Goal: Task Accomplishment & Management: Manage account settings

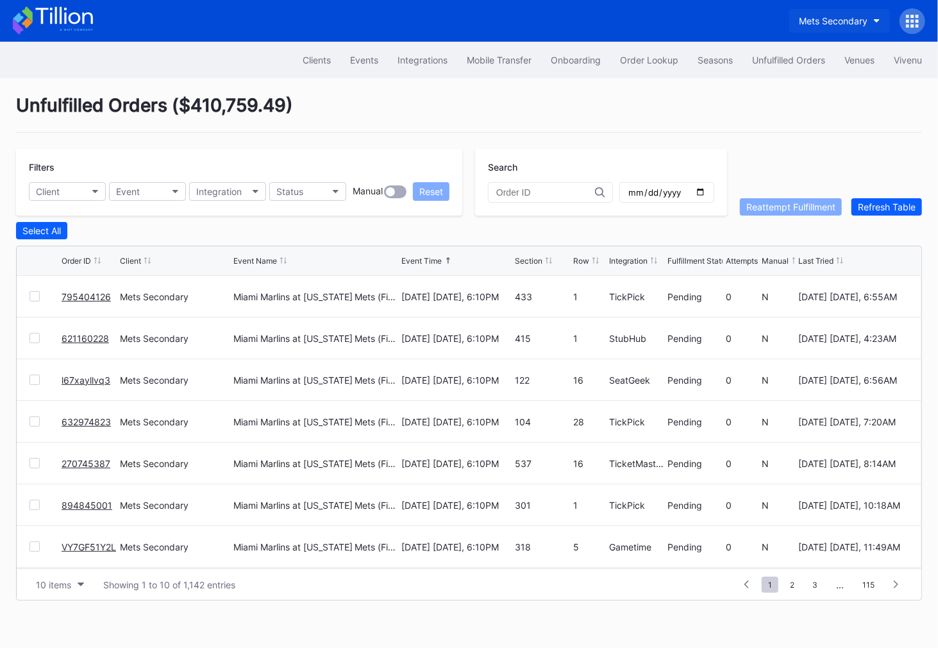
click at [841, 18] on div "Mets Secondary" at bounding box center [833, 20] width 69 height 11
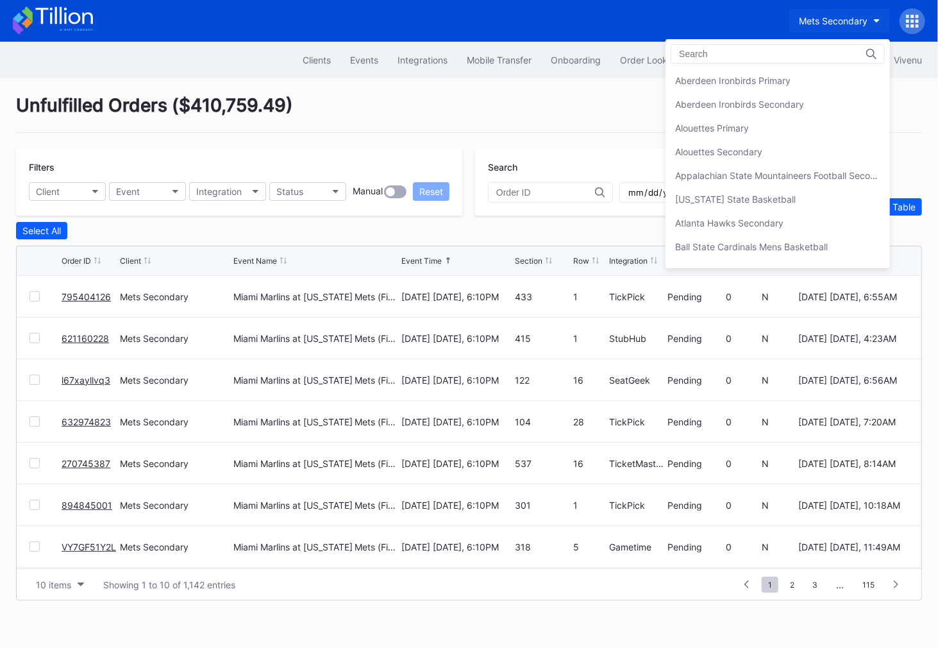
scroll to position [1999, 0]
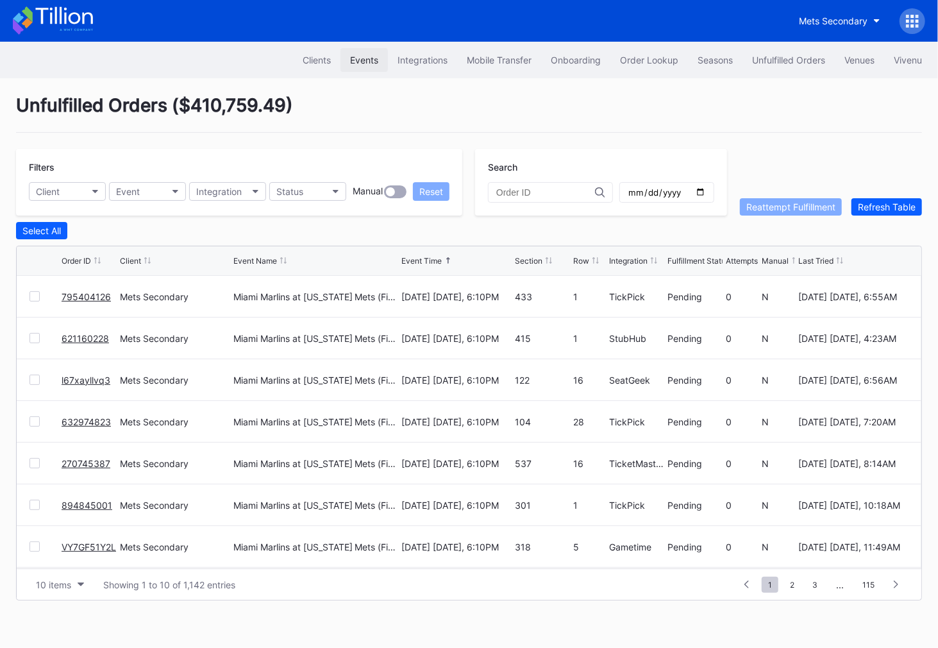
click at [353, 61] on div "Events" at bounding box center [364, 60] width 28 height 11
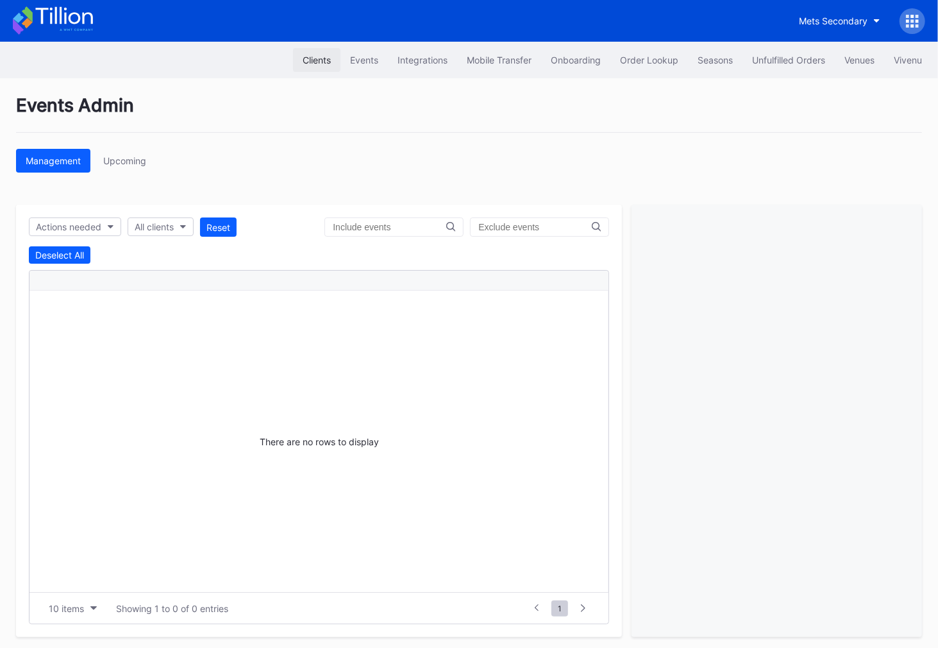
click at [313, 53] on button "Clients" at bounding box center [316, 60] width 47 height 24
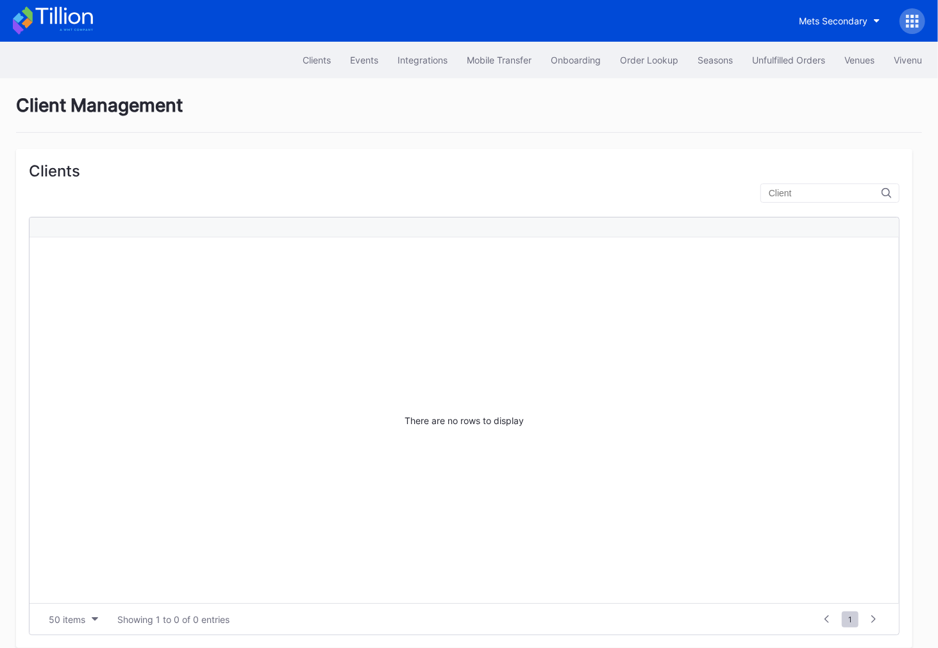
click at [821, 195] on input "text" at bounding box center [825, 193] width 113 height 10
type input "florida"
click at [891, 190] on icon at bounding box center [887, 193] width 10 height 10
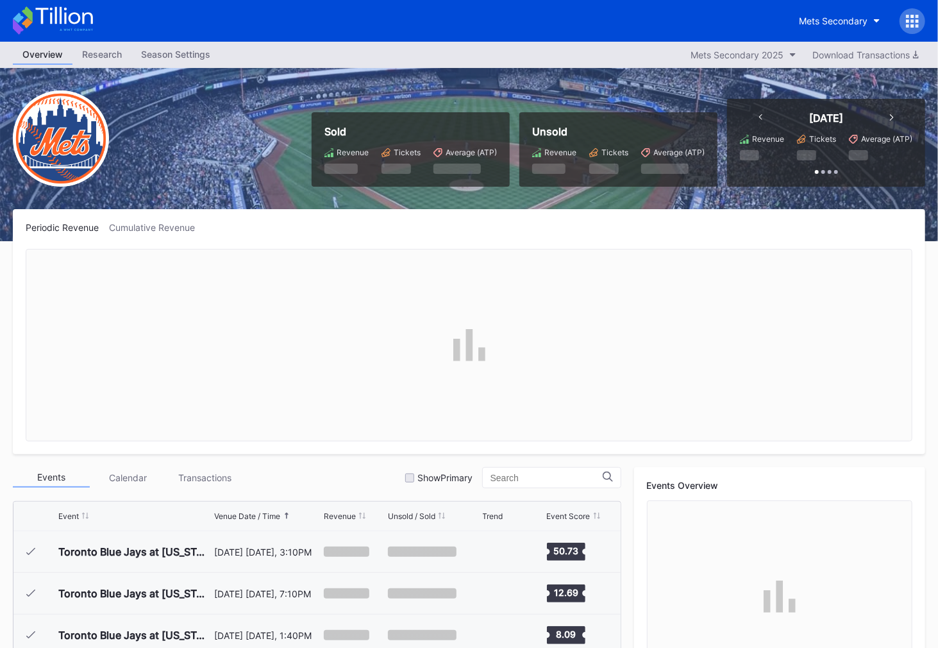
scroll to position [2668, 0]
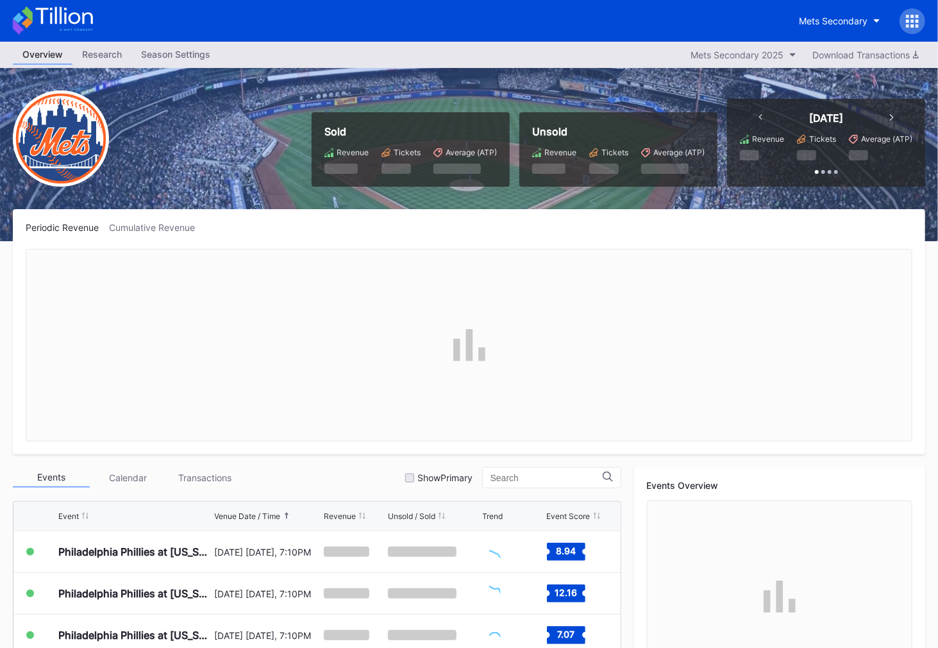
click at [918, 29] on div at bounding box center [913, 21] width 26 height 26
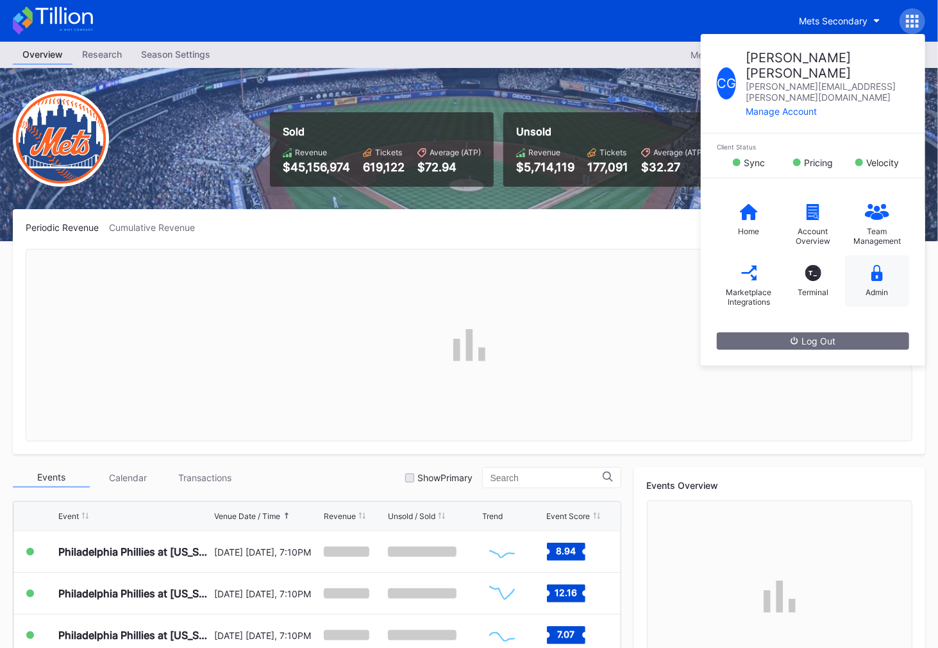
click at [884, 255] on div "Admin" at bounding box center [877, 280] width 64 height 51
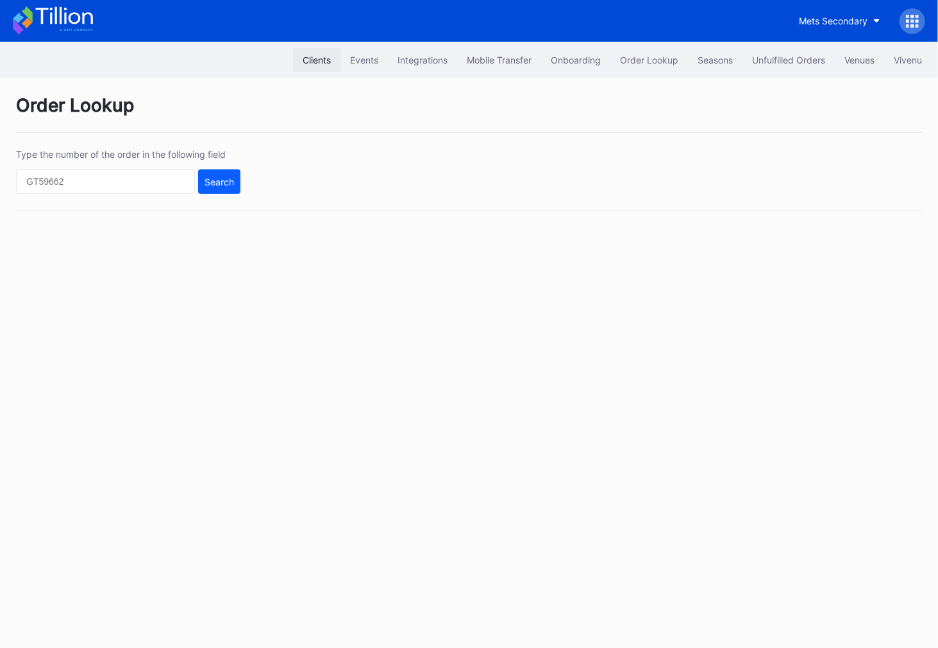
click at [309, 55] on div "Clients" at bounding box center [317, 60] width 28 height 11
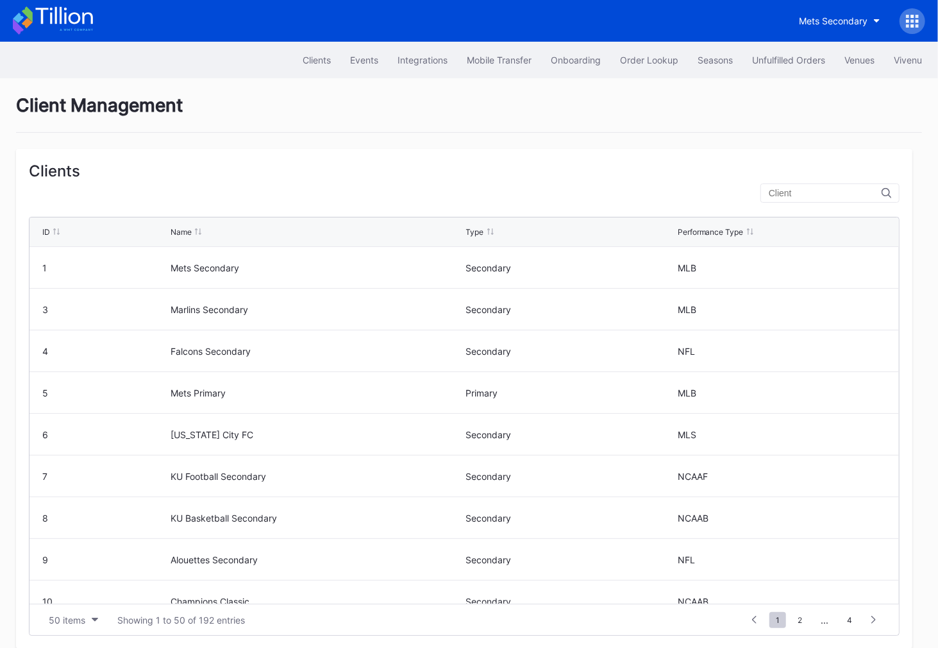
click at [818, 194] on input "text" at bounding box center [825, 193] width 113 height 10
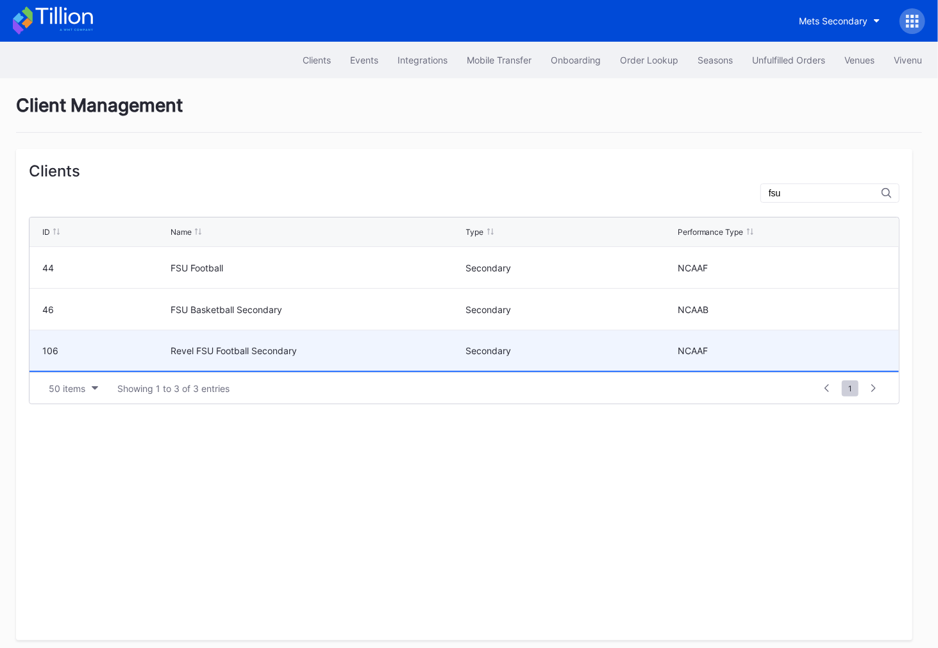
click at [428, 353] on div "Revel FSU Football Secondary" at bounding box center [317, 350] width 292 height 11
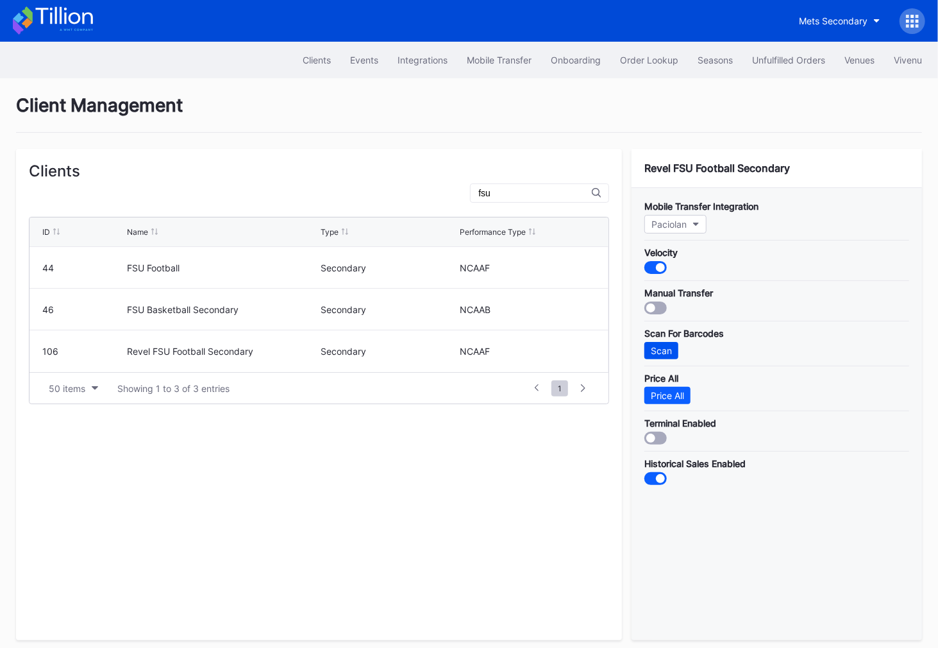
click at [660, 345] on div "Scan" at bounding box center [661, 350] width 21 height 11
click at [537, 196] on input "fsu" at bounding box center [534, 193] width 113 height 10
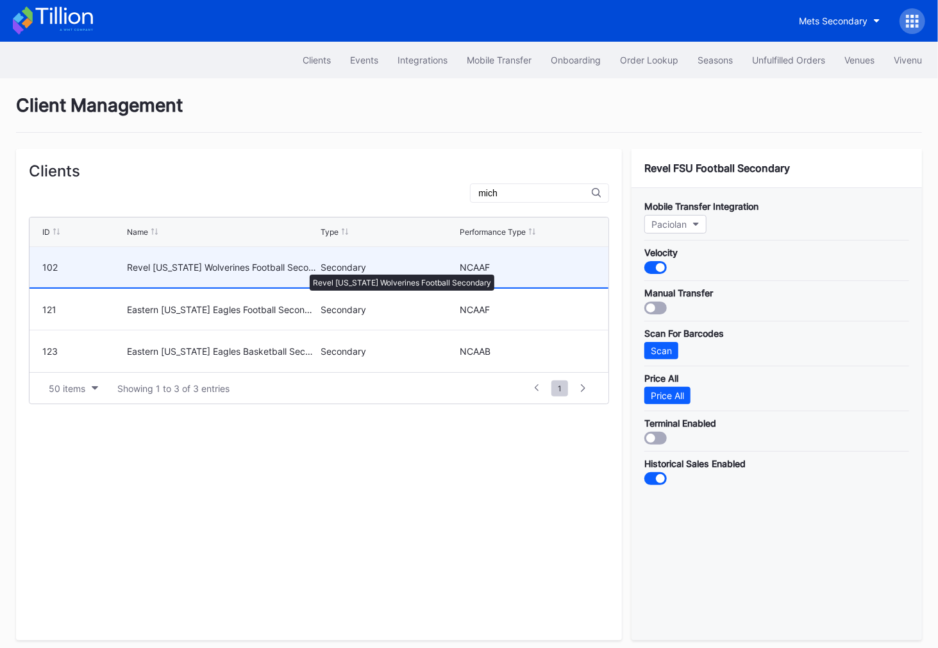
type input "mich"
click at [303, 268] on div "Revel Michigan Wolverines Football Secondary" at bounding box center [222, 267] width 190 height 11
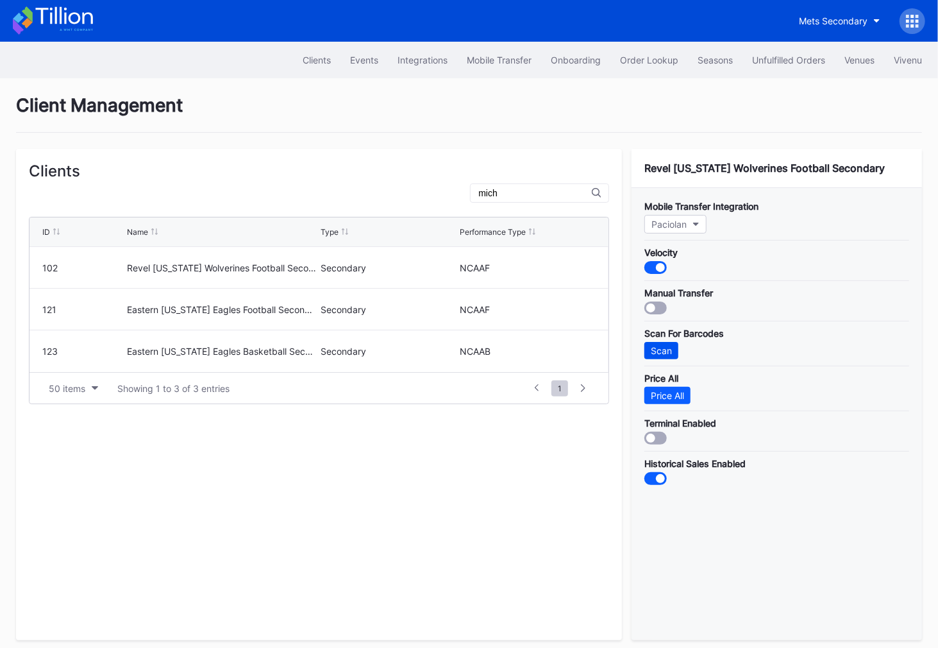
click at [665, 345] on div "Scan" at bounding box center [661, 350] width 21 height 11
click at [773, 66] on button "Unfulfilled Orders" at bounding box center [789, 60] width 92 height 24
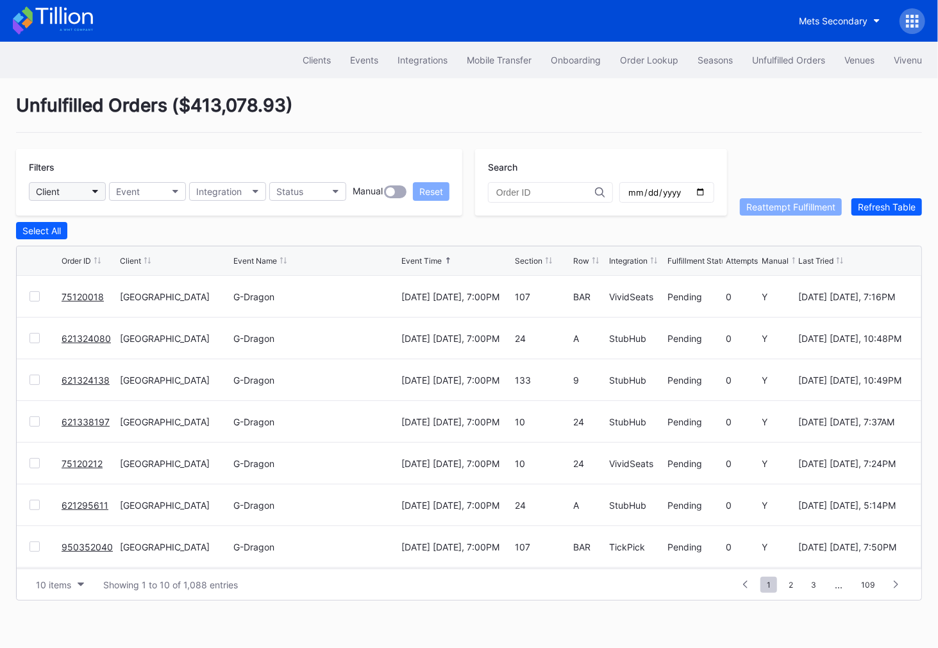
click at [61, 192] on button "Client" at bounding box center [67, 191] width 77 height 19
type input "FSU"
click at [122, 249] on div "Revel FSU Football Secondary" at bounding box center [101, 247] width 126 height 11
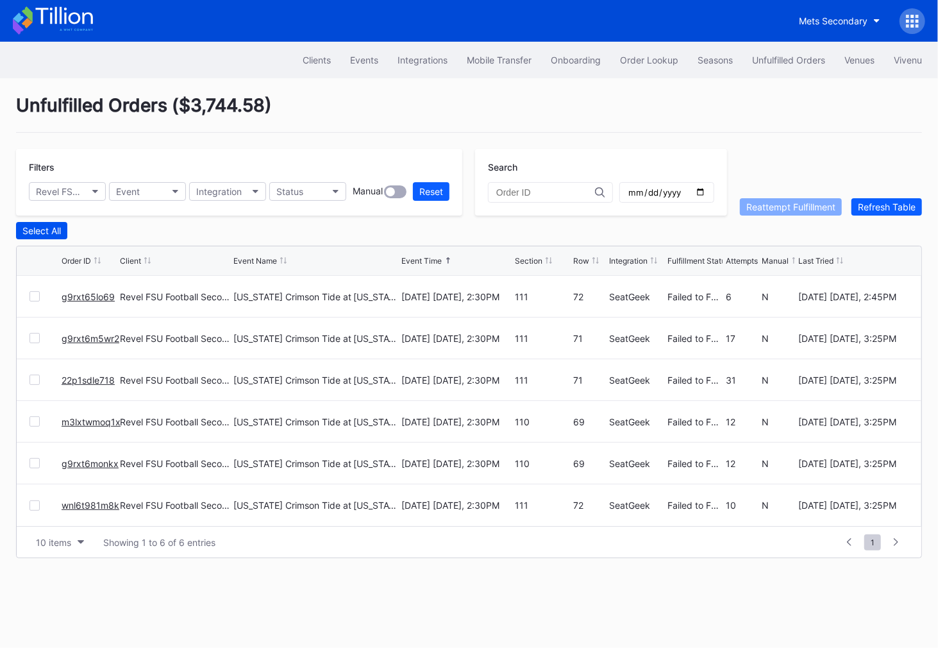
click at [44, 229] on div "Select All" at bounding box center [41, 230] width 38 height 11
click at [791, 207] on div "Reattempt Fulfillment" at bounding box center [790, 206] width 89 height 11
click at [789, 61] on div "Unfulfilled Orders" at bounding box center [788, 60] width 73 height 11
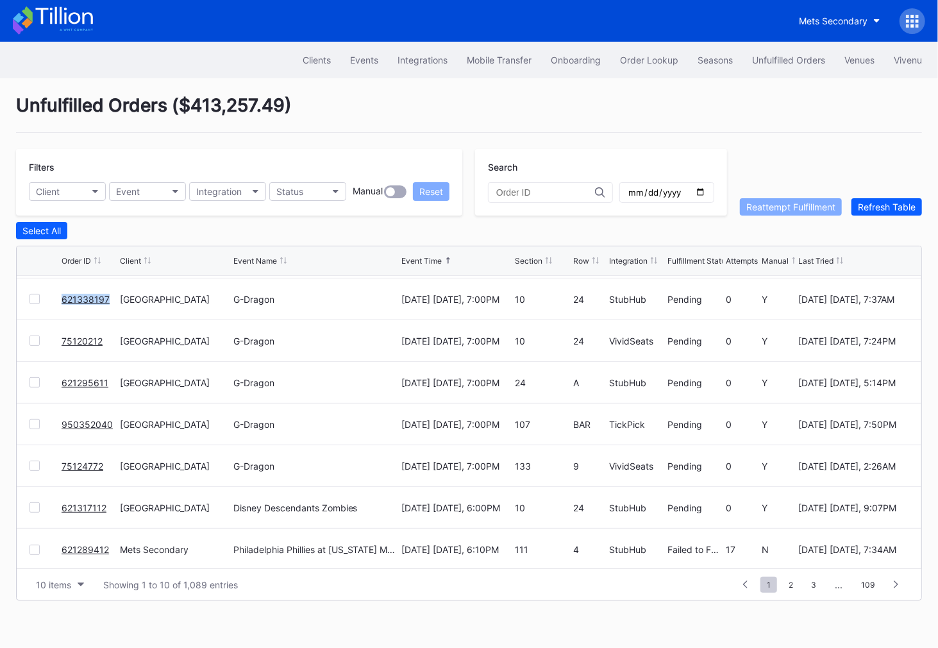
scroll to position [124, 0]
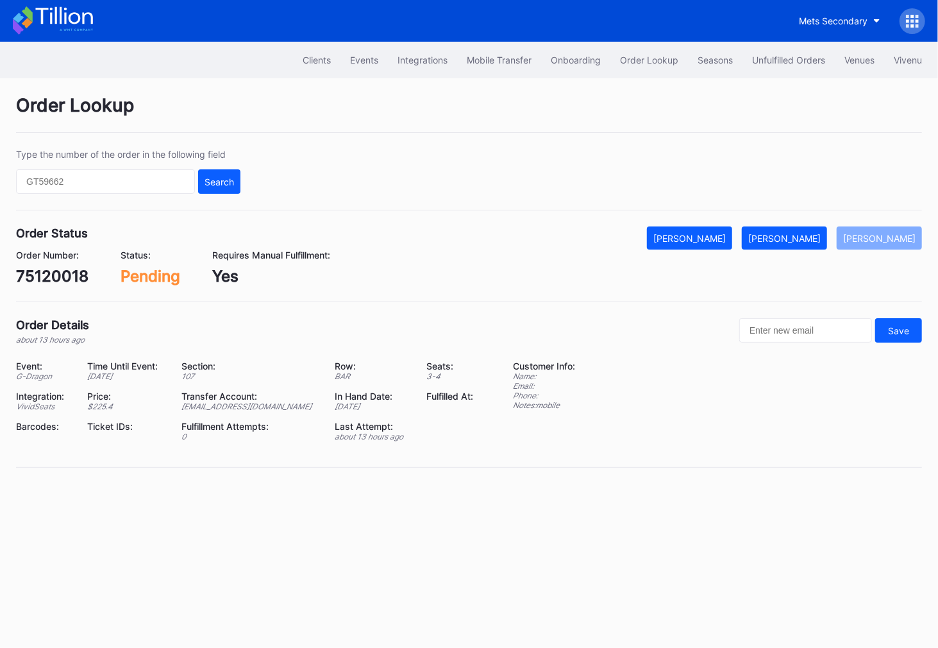
click at [56, 271] on div "75120018" at bounding box center [52, 276] width 72 height 19
copy div "75120018"
click at [804, 233] on div "[PERSON_NAME]" at bounding box center [784, 238] width 72 height 11
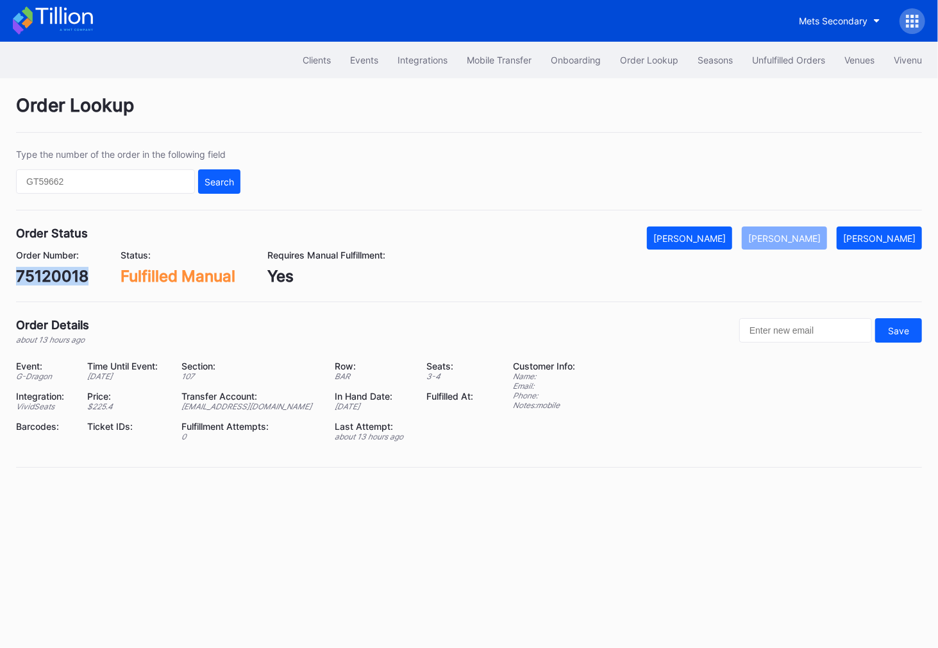
copy div "75120018"
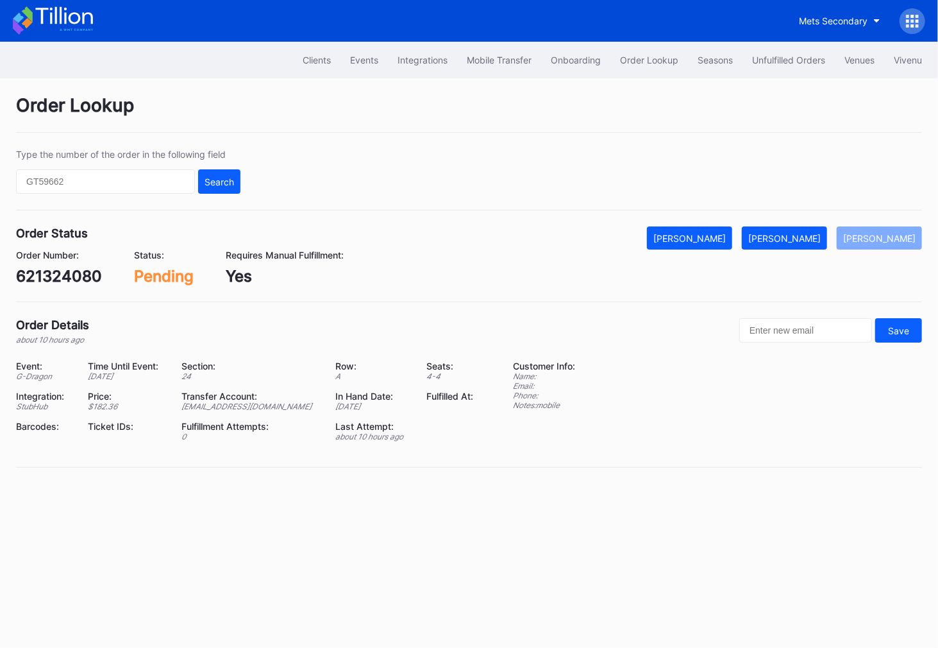
click at [87, 273] on div "621324080" at bounding box center [59, 276] width 86 height 19
copy div "621324080"
click at [808, 235] on div "[PERSON_NAME]" at bounding box center [784, 238] width 72 height 11
click at [71, 274] on div "621324138" at bounding box center [57, 276] width 82 height 19
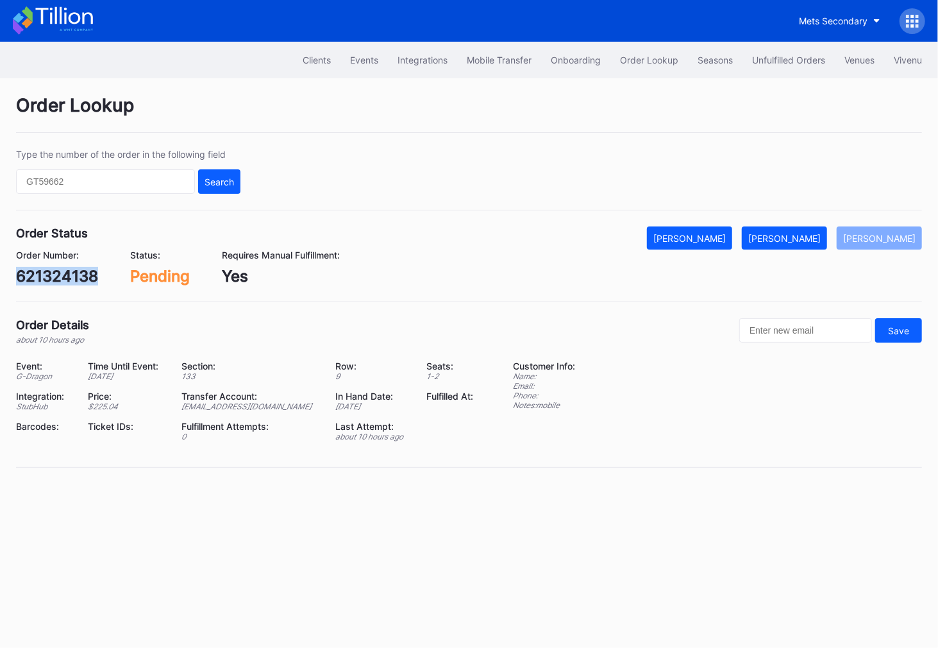
click at [71, 274] on div "621324138" at bounding box center [57, 276] width 82 height 19
copy div "621324138"
click at [814, 234] on div "[PERSON_NAME]" at bounding box center [784, 238] width 72 height 11
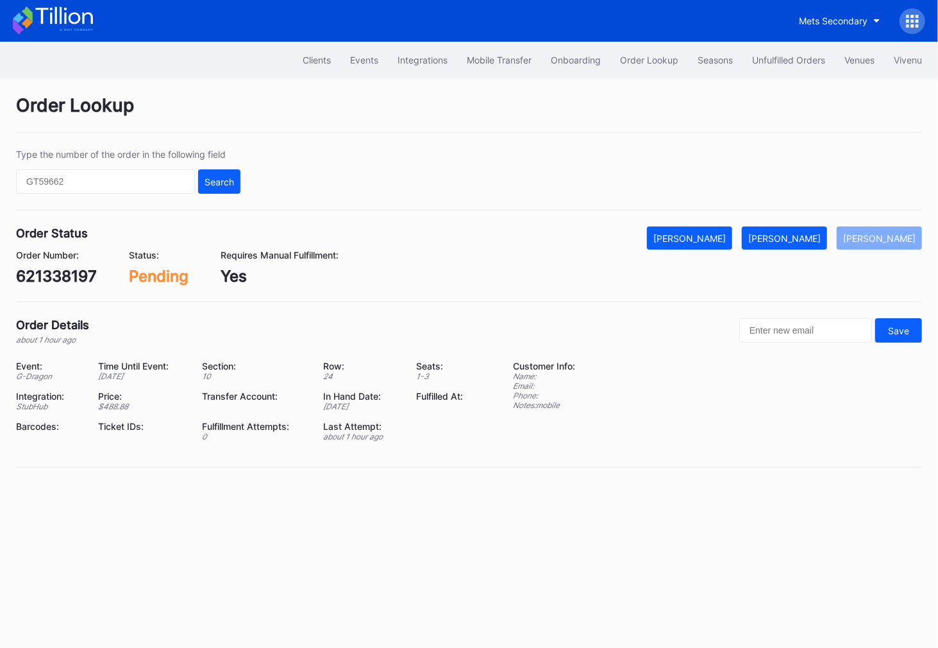
click at [81, 274] on div "621338197" at bounding box center [56, 276] width 81 height 19
copy div "621338197"
click at [802, 233] on div "[PERSON_NAME]" at bounding box center [784, 238] width 72 height 11
click at [61, 273] on div "75120212" at bounding box center [52, 276] width 72 height 19
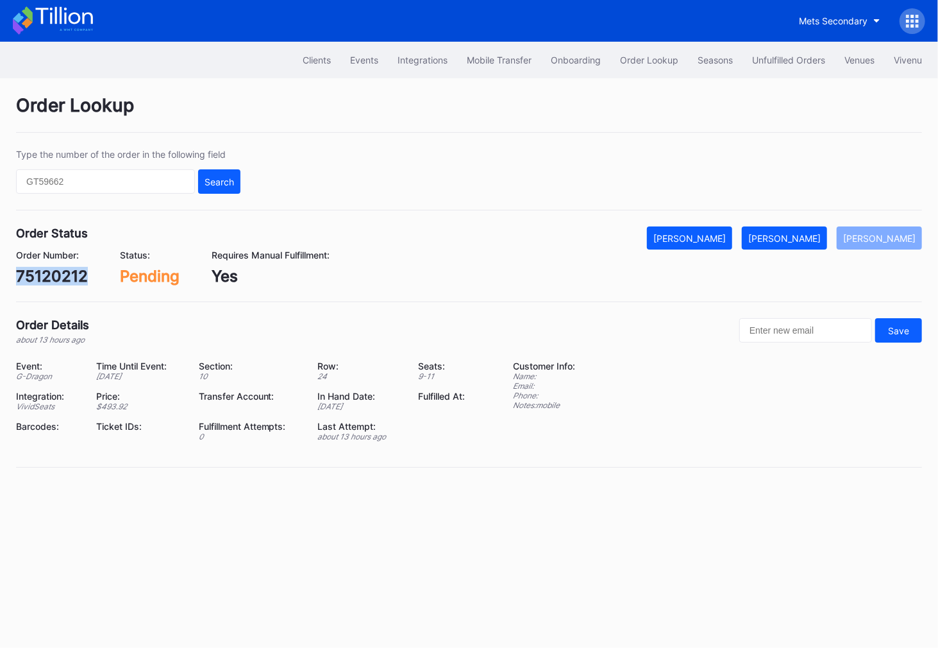
click at [61, 273] on div "75120212" at bounding box center [52, 276] width 72 height 19
copy div "75120212"
click at [818, 233] on div "[PERSON_NAME]" at bounding box center [784, 238] width 72 height 11
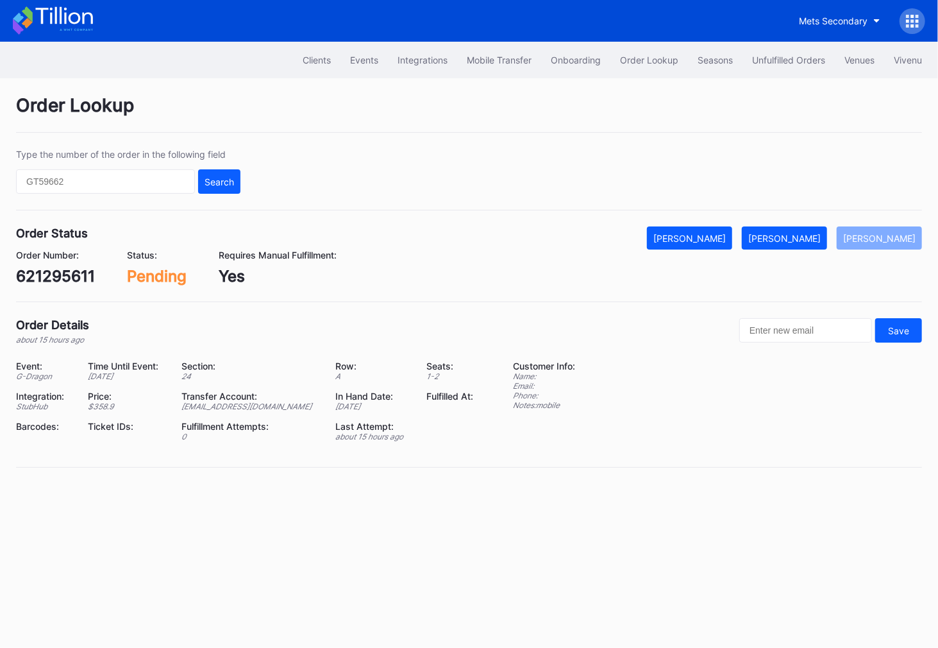
click at [73, 278] on div "621295611" at bounding box center [55, 276] width 79 height 19
copy div "621295611"
click at [799, 233] on div "[PERSON_NAME]" at bounding box center [784, 238] width 72 height 11
click at [72, 269] on div "950352040" at bounding box center [60, 276] width 89 height 19
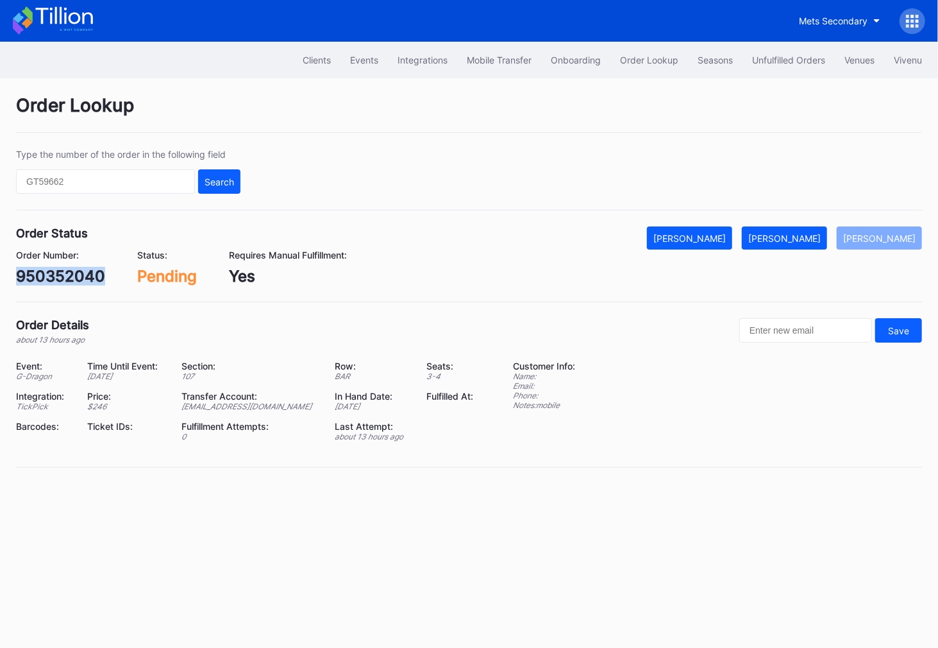
click at [72, 269] on div "950352040" at bounding box center [60, 276] width 89 height 19
copy div "950352040"
click at [802, 233] on div "[PERSON_NAME]" at bounding box center [784, 238] width 72 height 11
click at [60, 272] on div "75124772" at bounding box center [52, 276] width 73 height 19
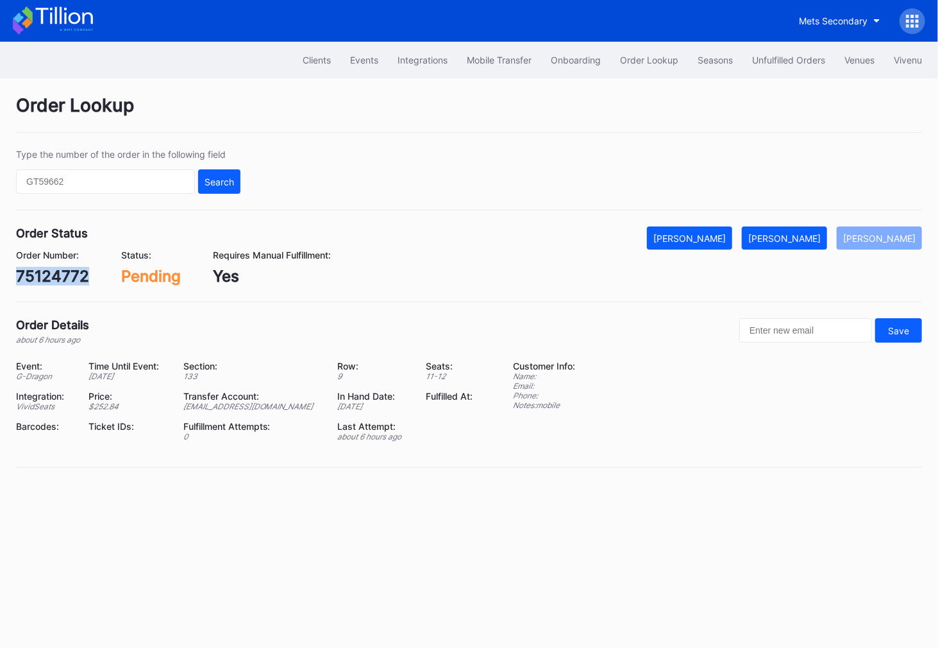
copy div "75124772"
click at [809, 235] on div "[PERSON_NAME]" at bounding box center [784, 238] width 72 height 11
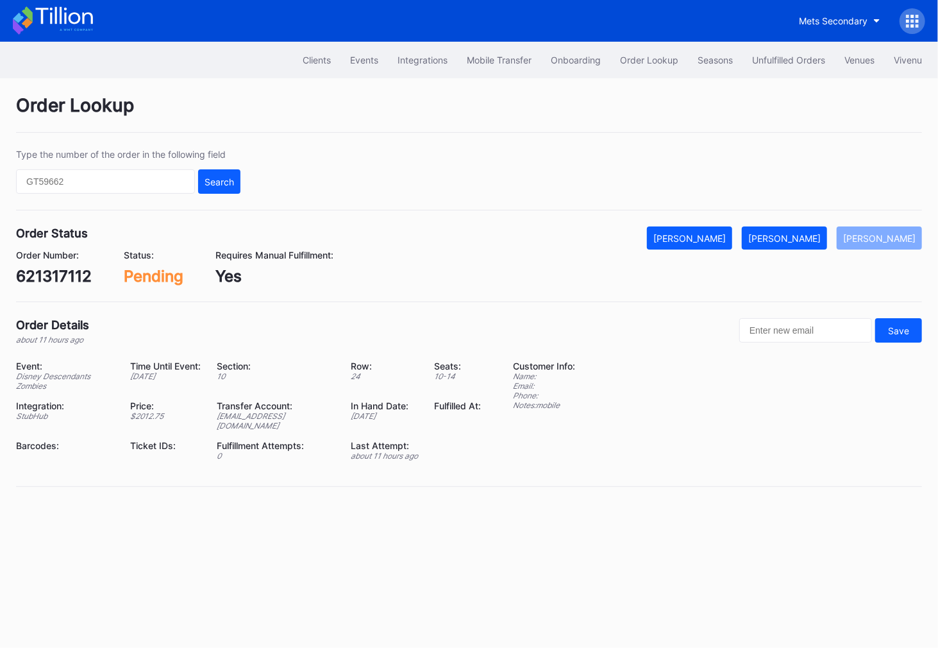
click at [67, 278] on div "621317112" at bounding box center [54, 276] width 76 height 19
copy div "621317112"
click at [802, 235] on div "[PERSON_NAME]" at bounding box center [784, 238] width 72 height 11
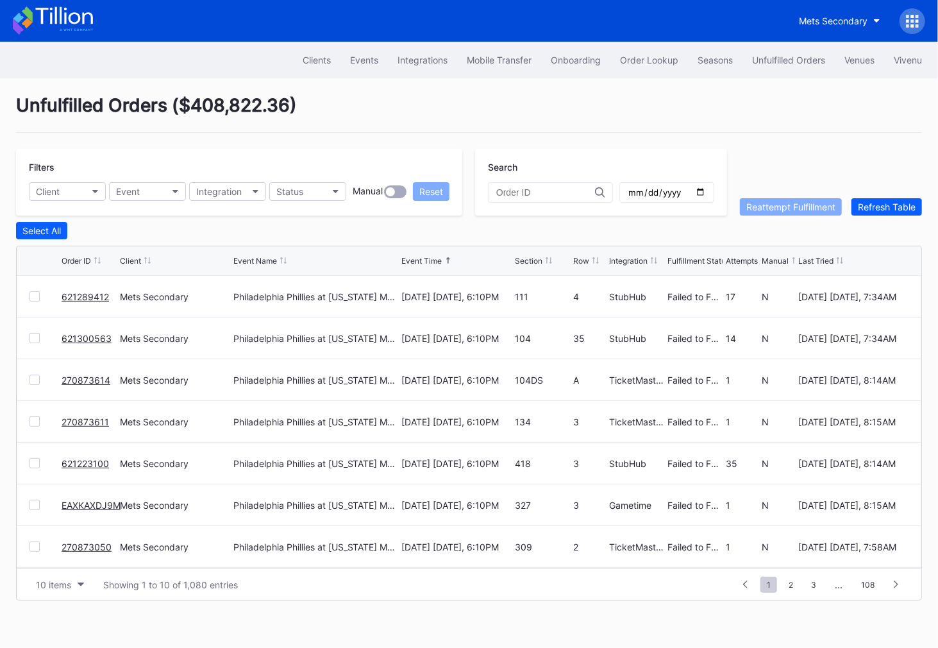
click at [35, 377] on div at bounding box center [34, 380] width 10 height 10
click at [33, 421] on div at bounding box center [34, 421] width 10 height 10
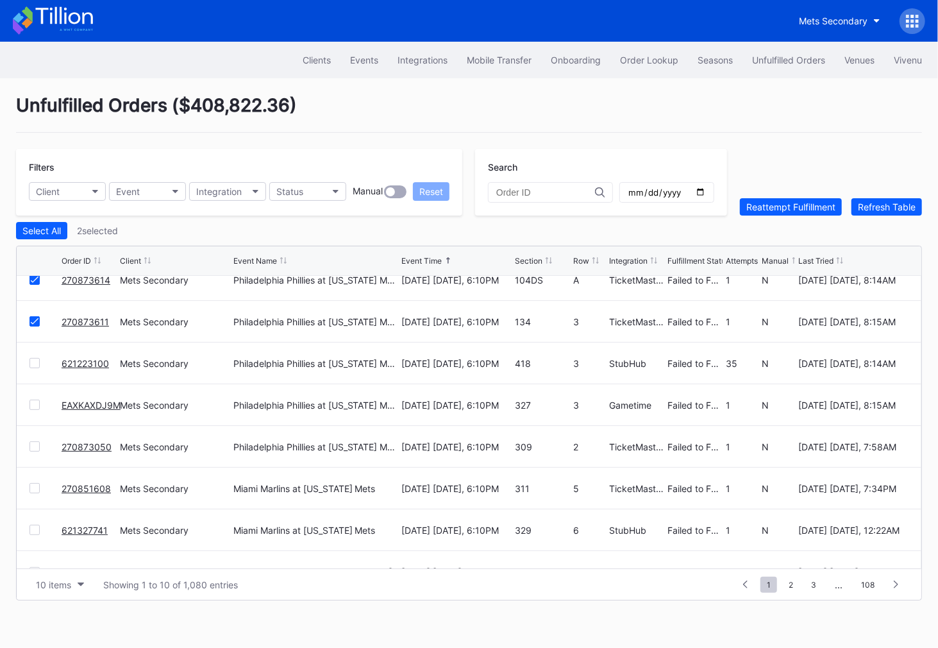
scroll to position [100, 0]
click at [33, 400] on div at bounding box center [34, 405] width 10 height 10
click at [37, 444] on div at bounding box center [34, 446] width 10 height 10
click at [35, 484] on div at bounding box center [34, 488] width 10 height 10
click at [35, 527] on div at bounding box center [34, 530] width 10 height 10
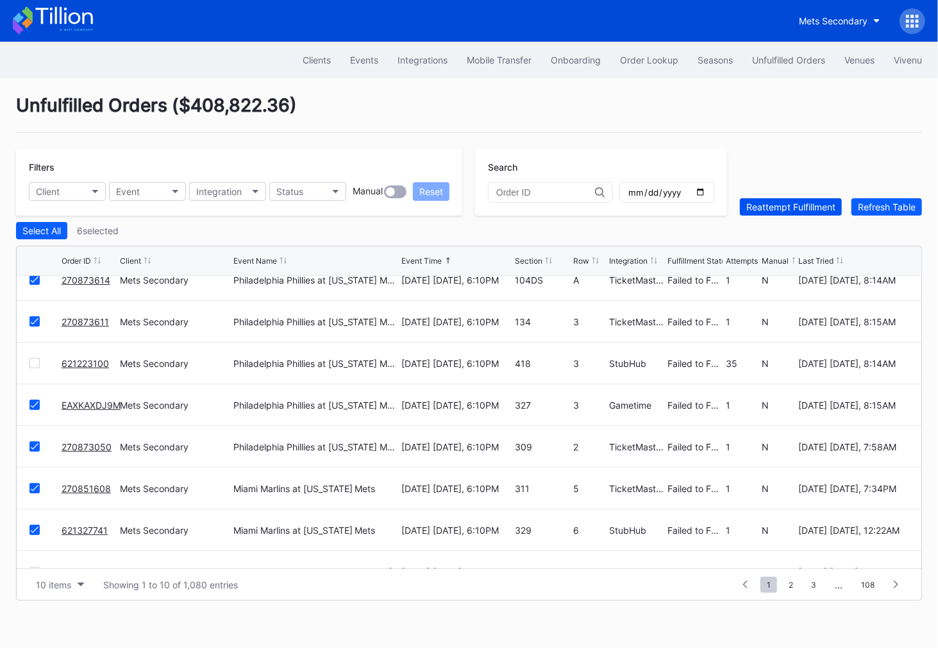
click at [804, 208] on div "Reattempt Fulfillment" at bounding box center [790, 206] width 89 height 11
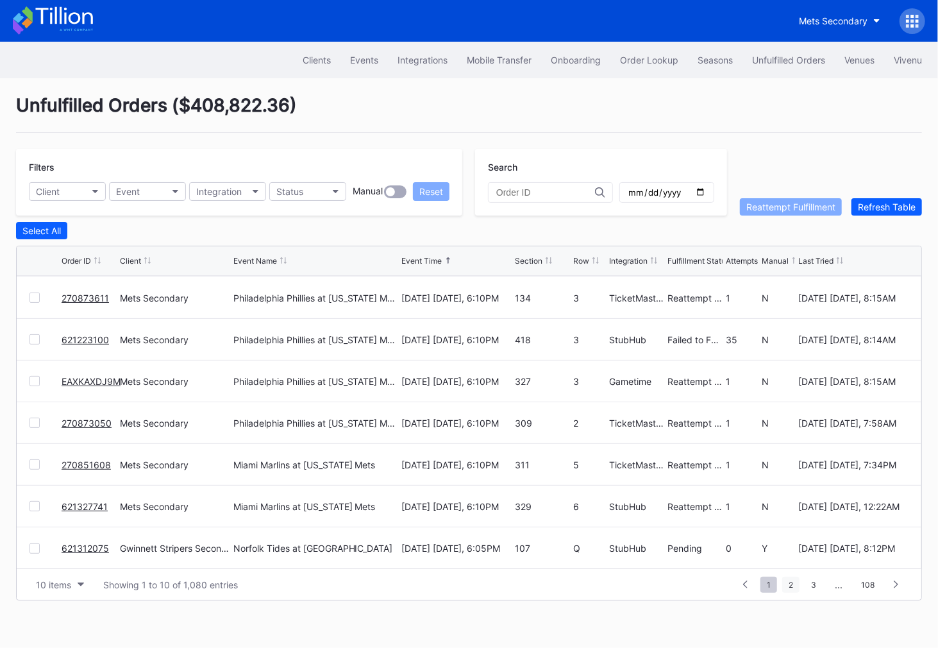
click at [793, 585] on span "2" at bounding box center [790, 585] width 17 height 16
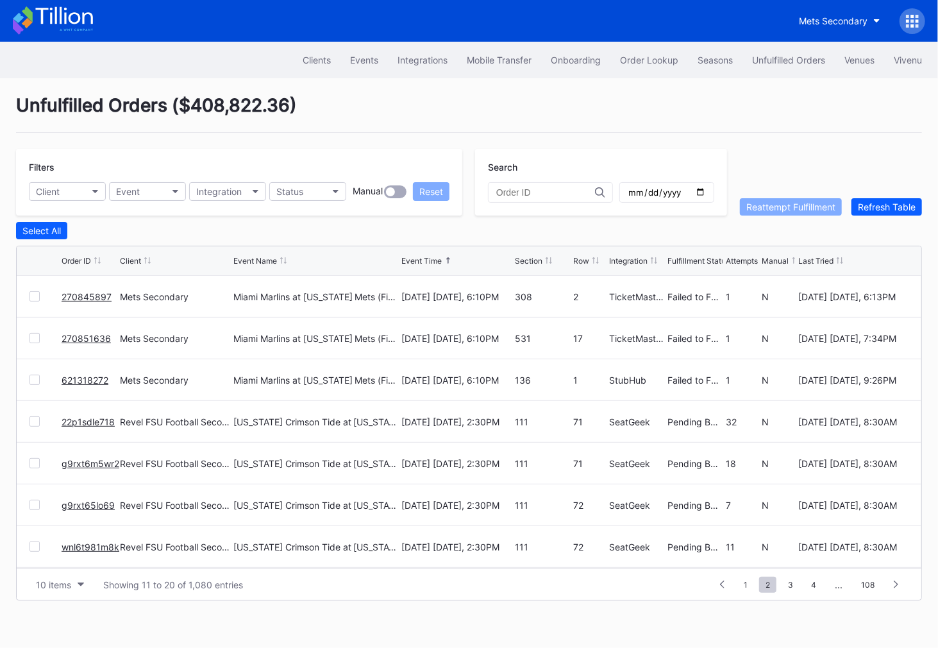
click at [31, 293] on div at bounding box center [34, 296] width 10 height 10
click at [35, 337] on div at bounding box center [34, 338] width 10 height 10
click at [35, 375] on div at bounding box center [34, 380] width 10 height 10
click at [774, 205] on div "Reattempt Fulfillment" at bounding box center [790, 206] width 89 height 11
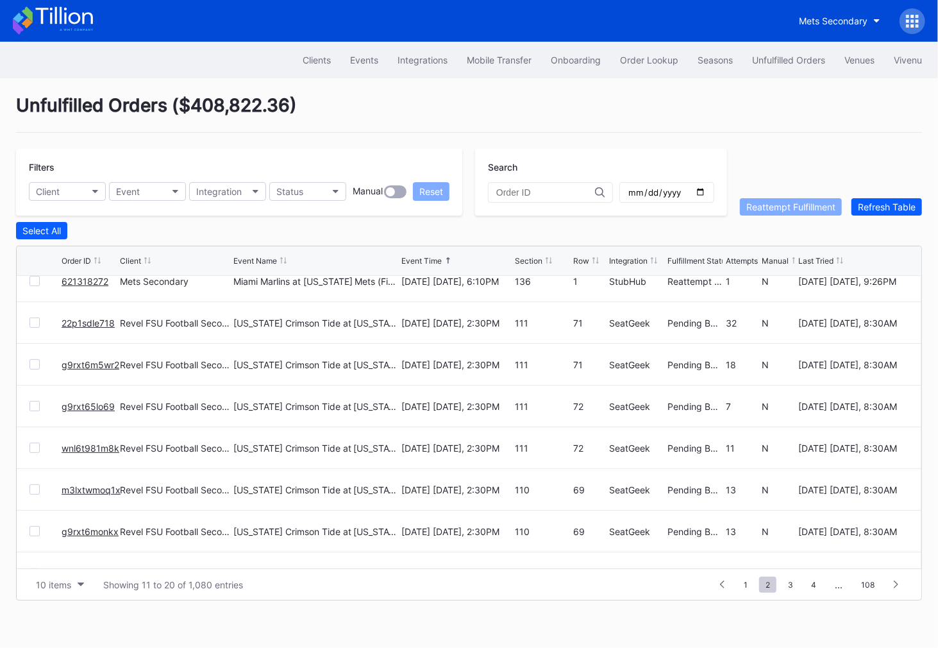
scroll to position [124, 0]
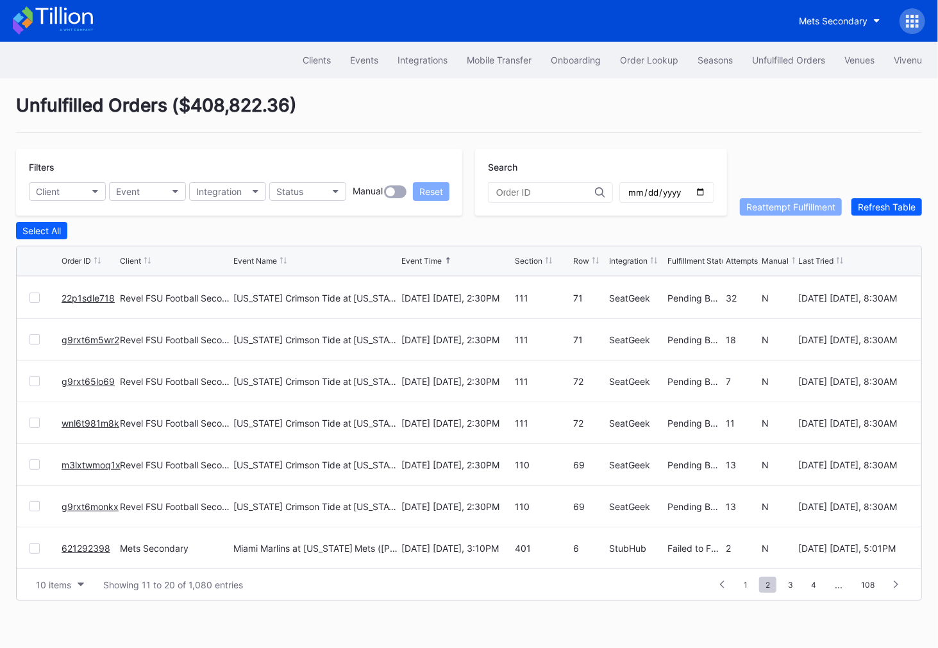
click at [34, 544] on div at bounding box center [34, 548] width 10 height 10
click at [793, 209] on div "Reattempt Fulfillment" at bounding box center [790, 206] width 89 height 11
click at [794, 582] on span "3" at bounding box center [791, 585] width 18 height 16
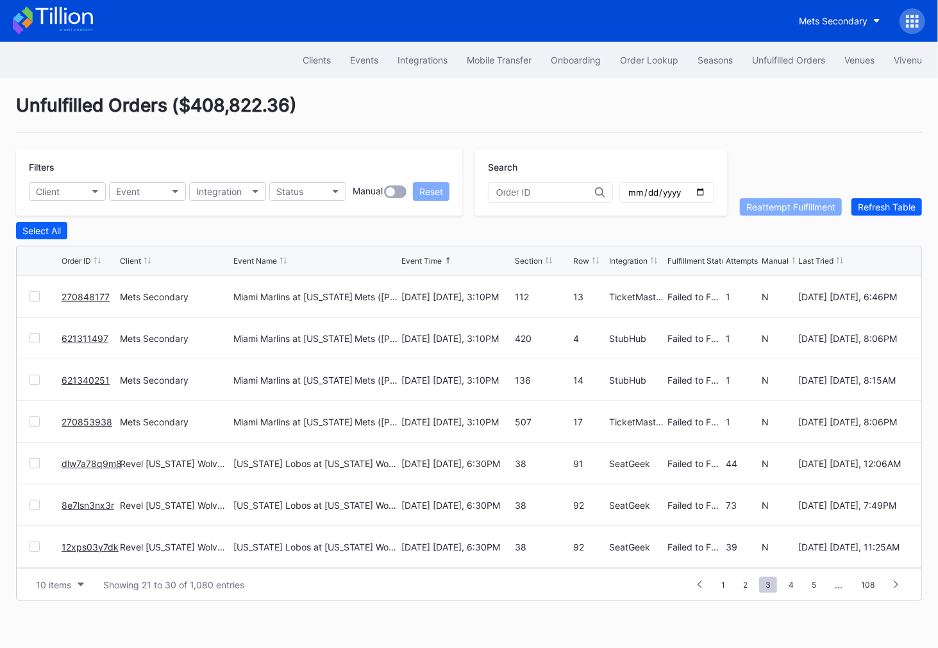
click at [31, 294] on div at bounding box center [34, 296] width 10 height 10
click at [33, 333] on div at bounding box center [34, 338] width 10 height 10
click at [29, 377] on div at bounding box center [34, 380] width 10 height 10
click at [33, 419] on div at bounding box center [34, 421] width 10 height 10
click at [766, 209] on div "Reattempt Fulfillment" at bounding box center [790, 206] width 89 height 11
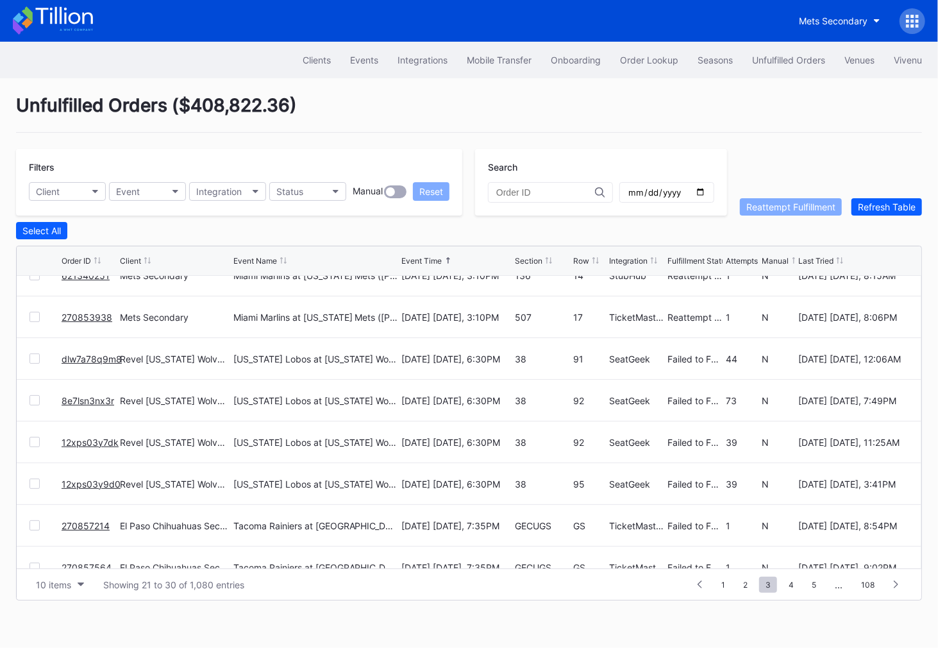
scroll to position [124, 0]
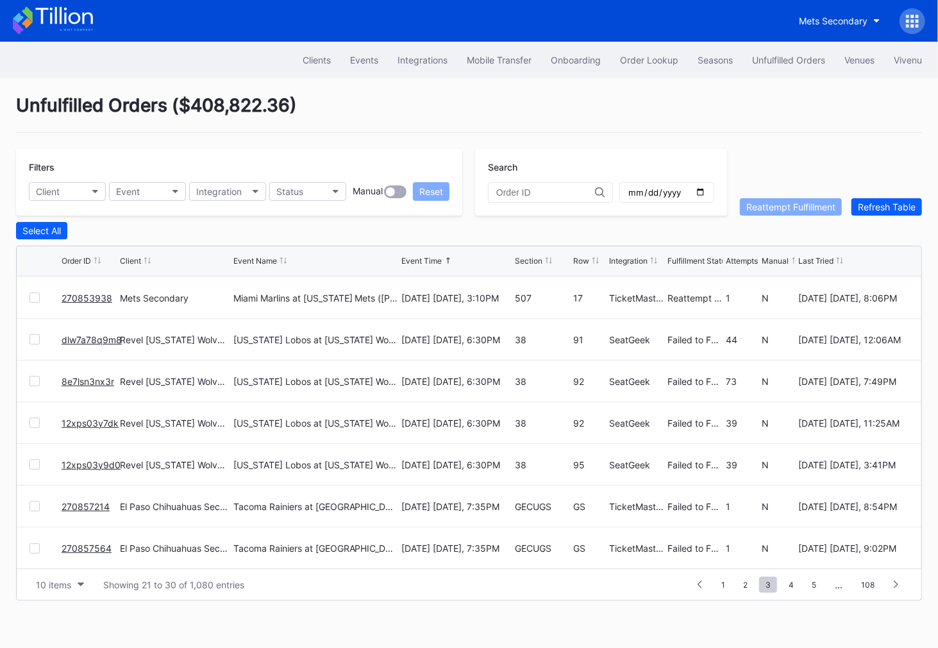
click at [29, 503] on div at bounding box center [34, 506] width 10 height 10
click at [33, 543] on div at bounding box center [34, 548] width 10 height 10
click at [773, 208] on div "Reattempt Fulfillment" at bounding box center [790, 206] width 89 height 11
click at [796, 585] on span "4" at bounding box center [791, 585] width 18 height 16
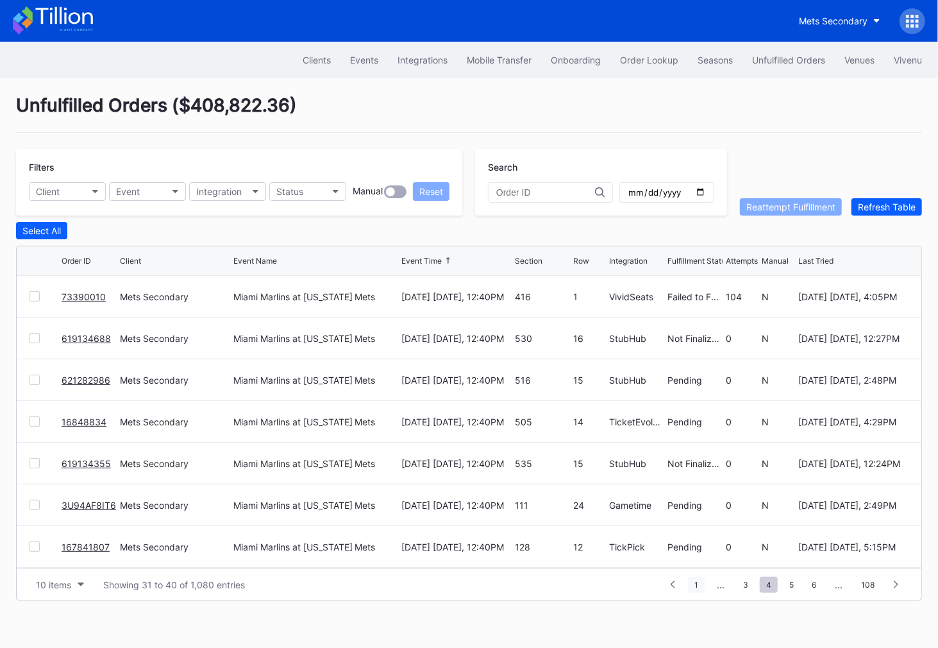
click at [698, 577] on span "1" at bounding box center [696, 585] width 17 height 16
click at [653, 60] on div "Order Lookup" at bounding box center [649, 60] width 58 height 11
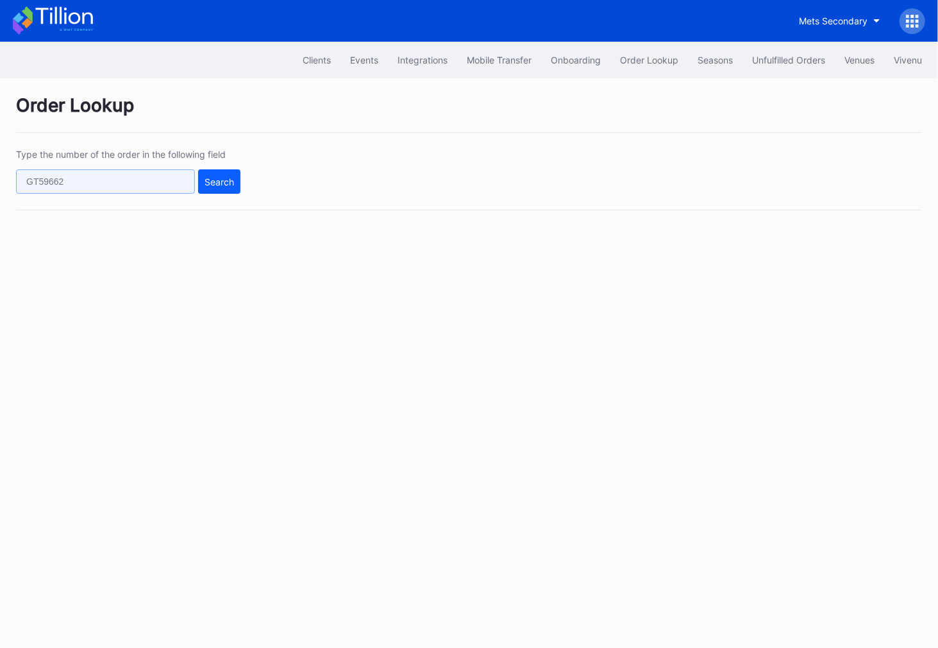
click at [171, 178] on input "text" at bounding box center [105, 181] width 179 height 24
paste input "55758261339466"
click at [209, 187] on button "Search" at bounding box center [219, 181] width 42 height 24
click at [65, 184] on input "55758261339466" at bounding box center [105, 181] width 179 height 24
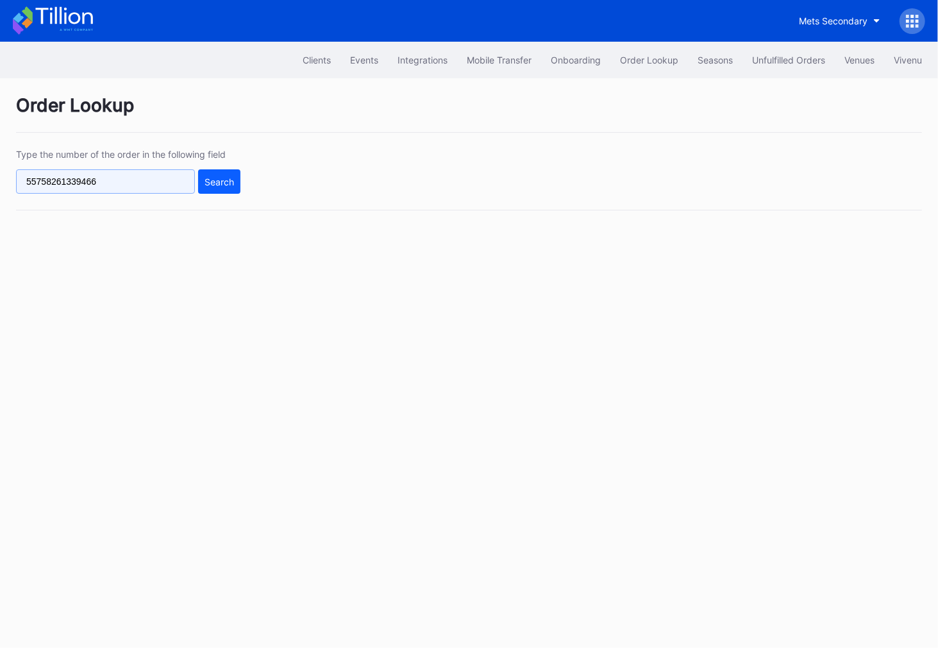
paste input "g9rxt6monkx"
type input "g9rxt6monkx"
click at [212, 184] on div "Search" at bounding box center [219, 181] width 29 height 11
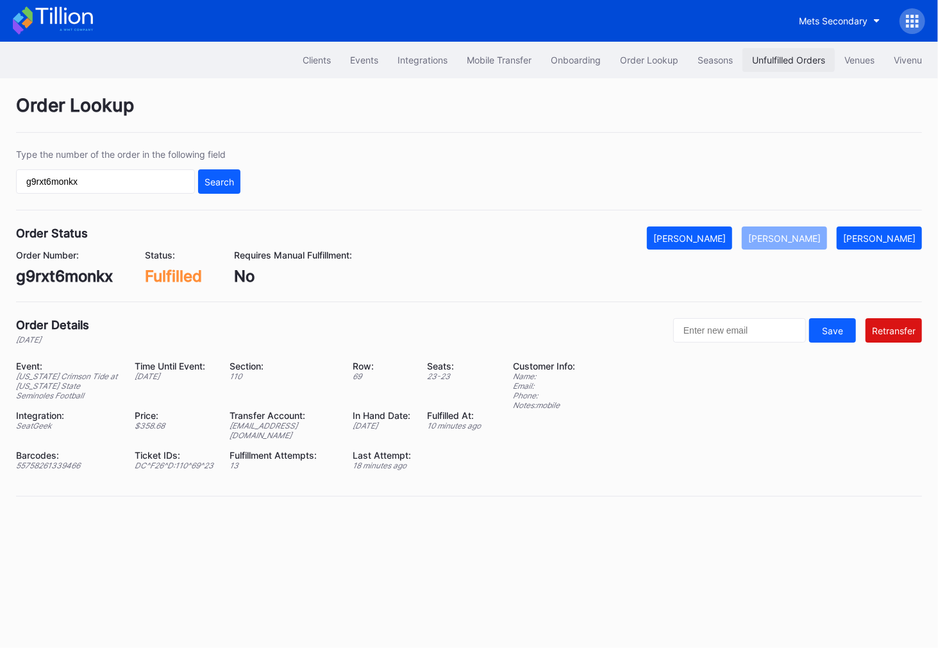
click at [773, 58] on div "Unfulfilled Orders" at bounding box center [788, 60] width 73 height 11
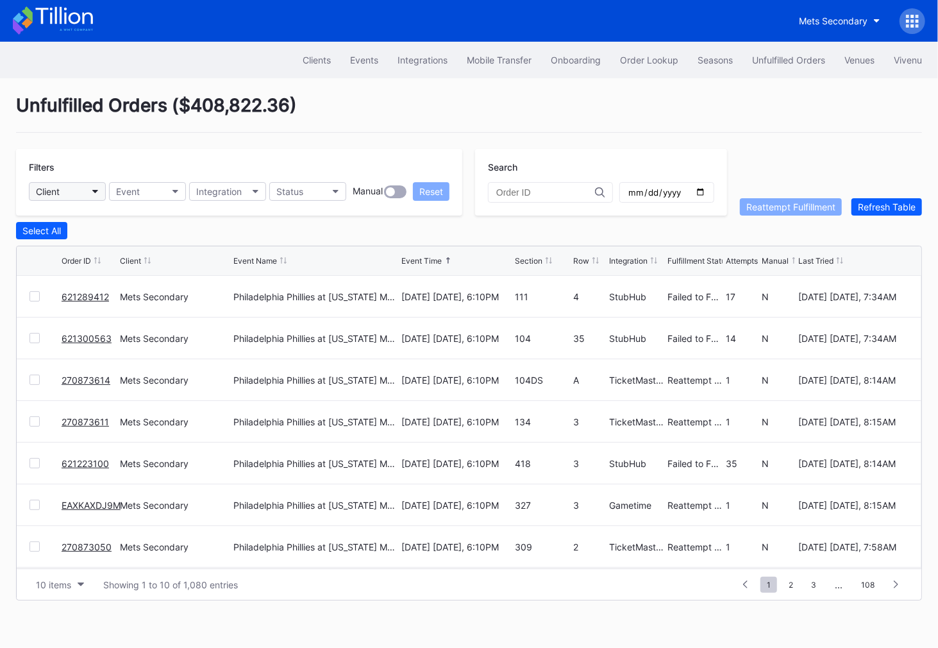
click at [68, 191] on button "Client" at bounding box center [67, 191] width 77 height 19
type input "fsu"
click at [93, 236] on div "Revel FSU Football Secondary" at bounding box center [103, 247] width 149 height 24
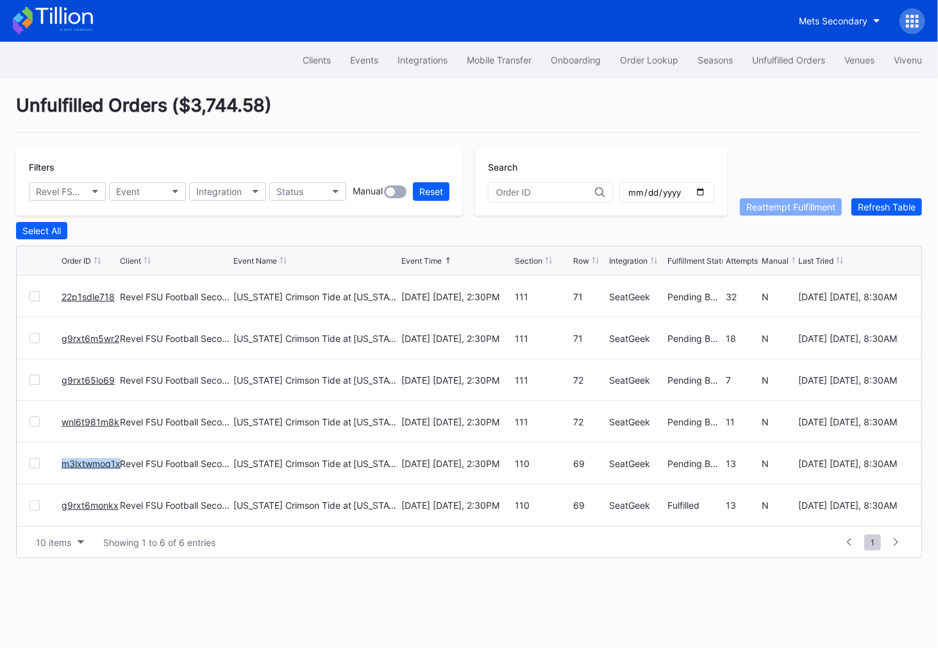
click at [139, 259] on div "Client" at bounding box center [130, 261] width 21 height 10
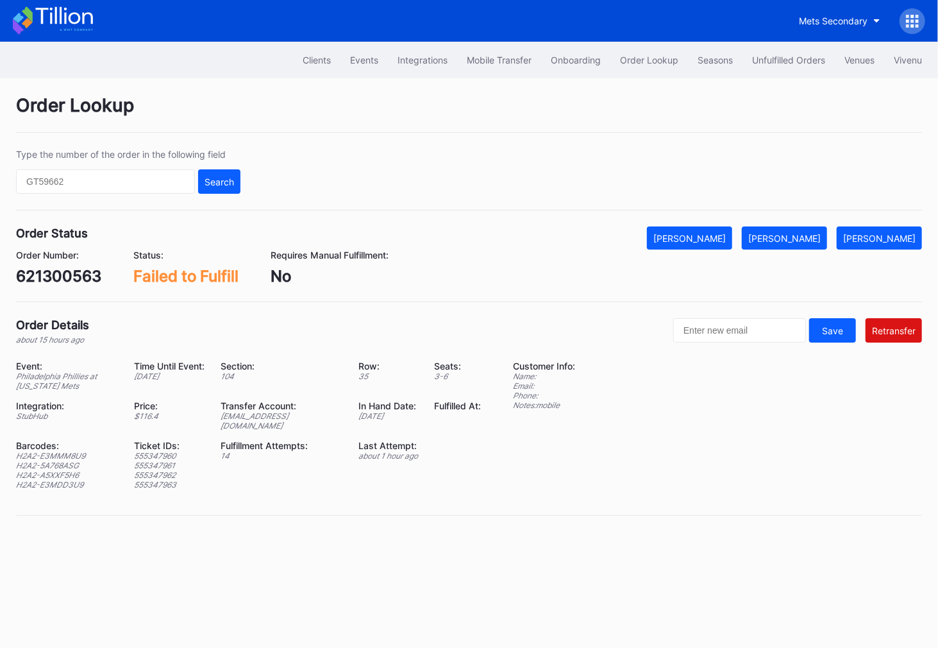
click at [72, 273] on div "621300563" at bounding box center [58, 276] width 85 height 19
copy div "621300563"
click at [73, 275] on div "621289412" at bounding box center [57, 276] width 82 height 19
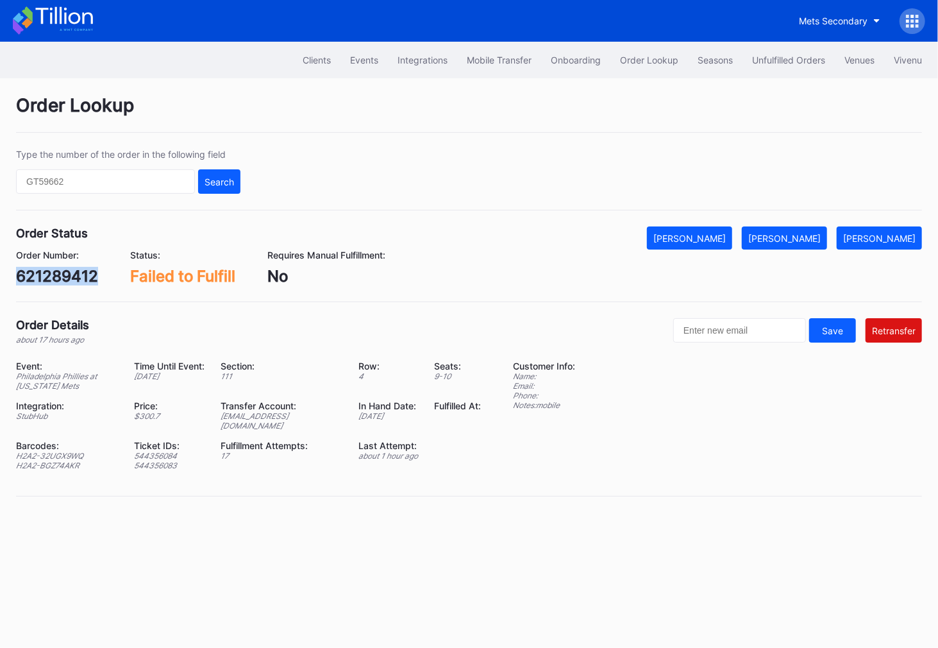
copy div "621289412"
click at [281, 411] on div "ed-8334774@eventdynamic.com" at bounding box center [282, 420] width 122 height 19
copy div "ed-8334774@eventdynamic.com"
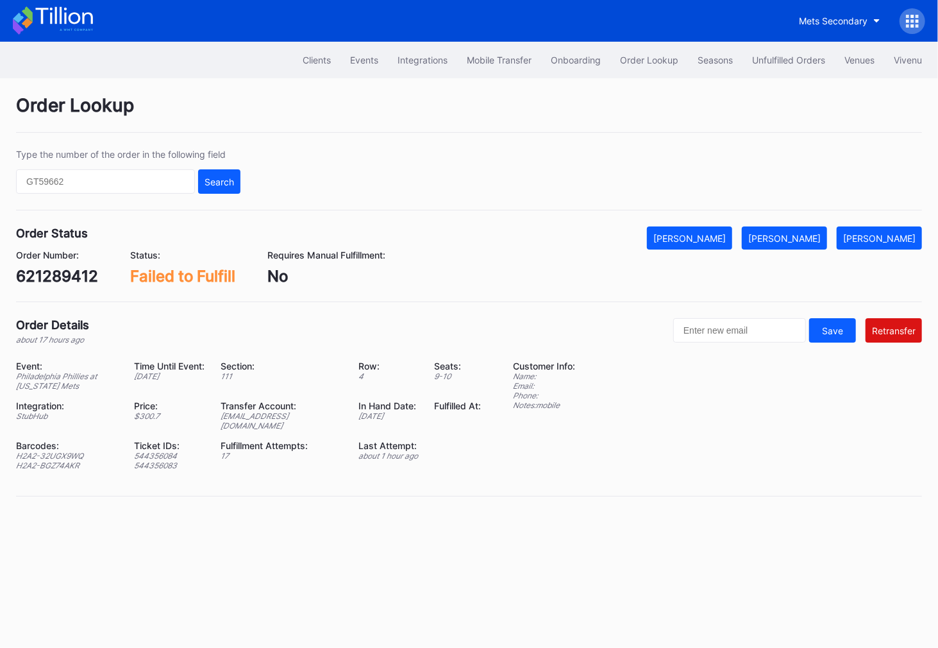
click at [58, 257] on div "Order Number:" at bounding box center [57, 254] width 82 height 11
click at [62, 271] on div "621289412" at bounding box center [57, 276] width 82 height 19
copy div "621289412"
click at [810, 233] on div "[PERSON_NAME]" at bounding box center [784, 238] width 72 height 11
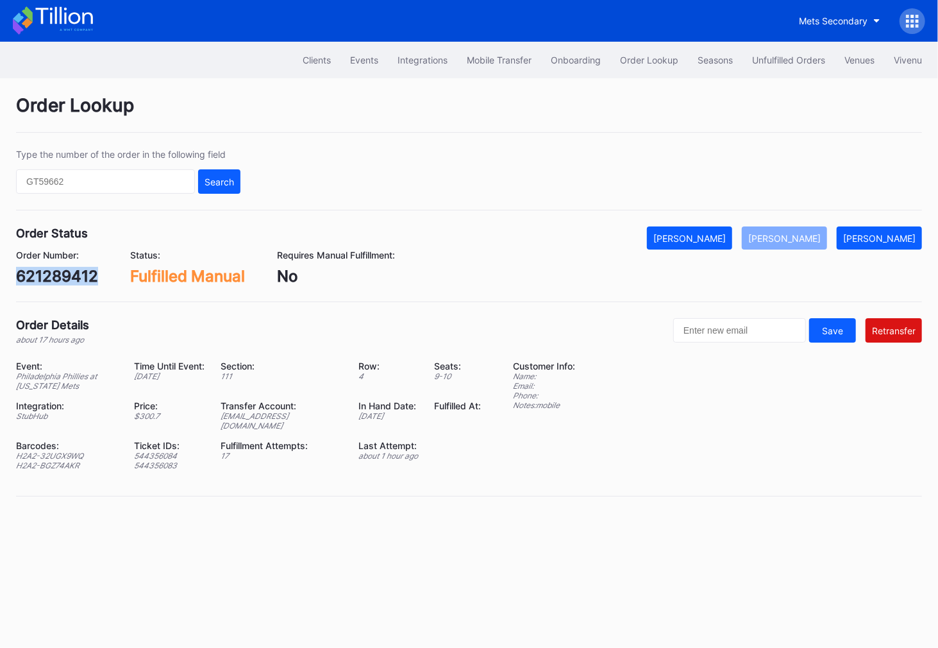
copy div "621289412"
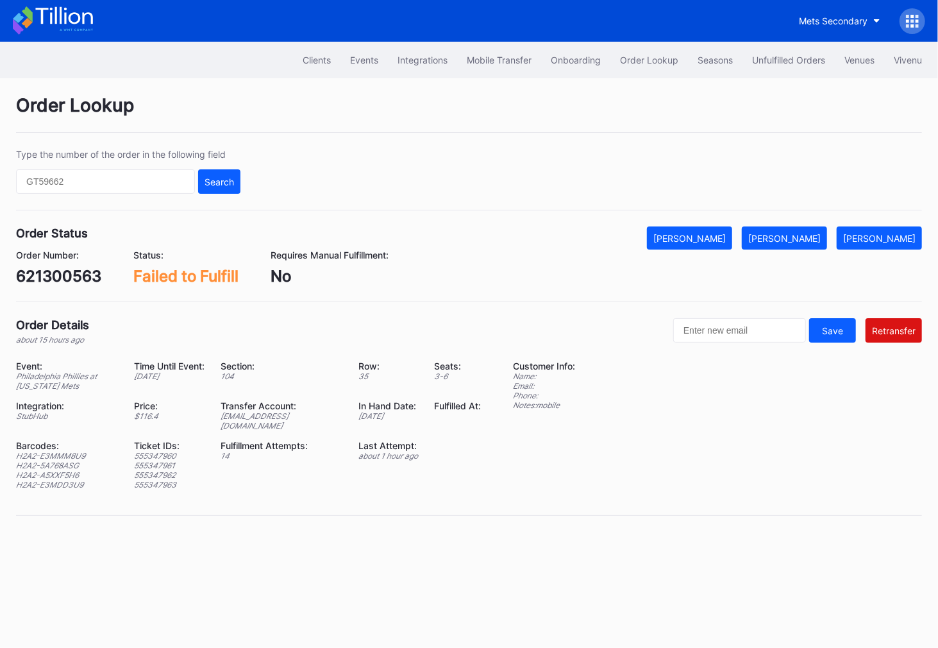
click at [53, 277] on div "621300563" at bounding box center [58, 276] width 85 height 19
copy div "621300563"
click at [257, 414] on div "ed-8158518@eventdynamic.com" at bounding box center [282, 420] width 122 height 19
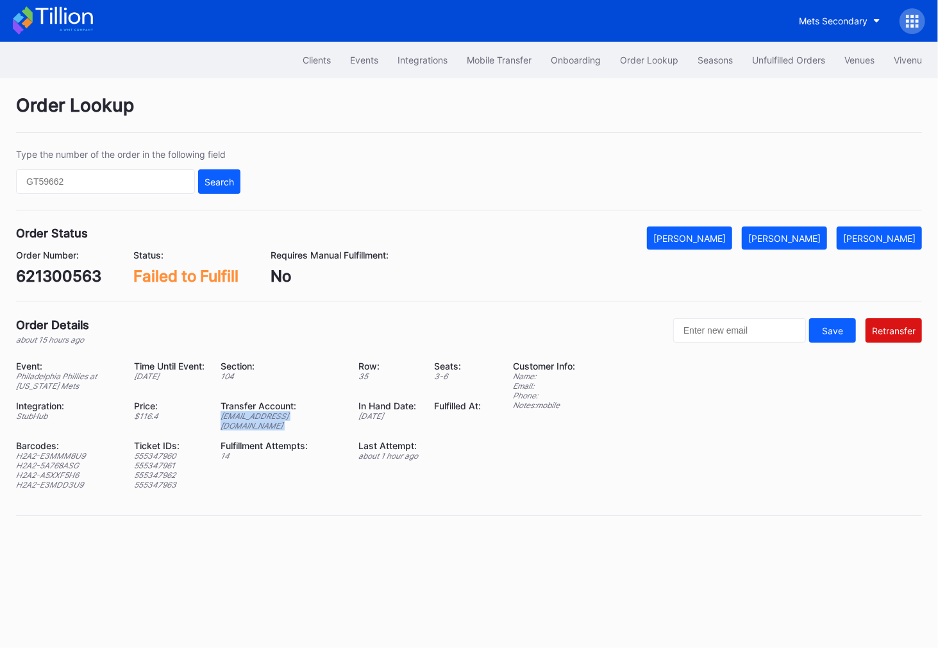
click at [257, 414] on div "ed-8158518@eventdynamic.com" at bounding box center [282, 420] width 122 height 19
copy div "ed-8158518@eventdynamic.com"
click at [65, 273] on div "621300563" at bounding box center [58, 276] width 85 height 19
copy div "621300563"
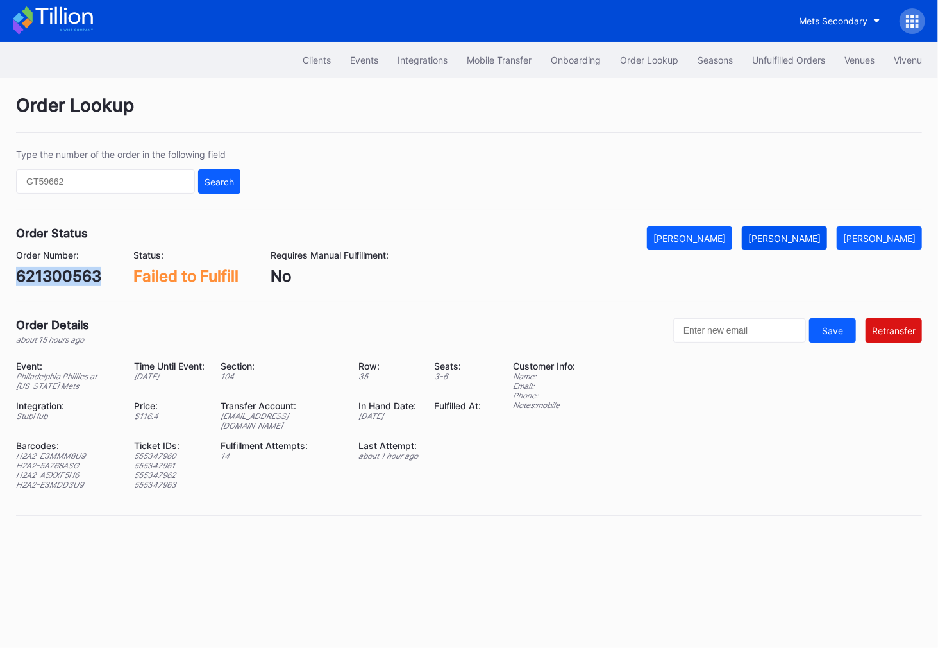
click at [814, 233] on div "Mark Fulfilled" at bounding box center [784, 238] width 72 height 11
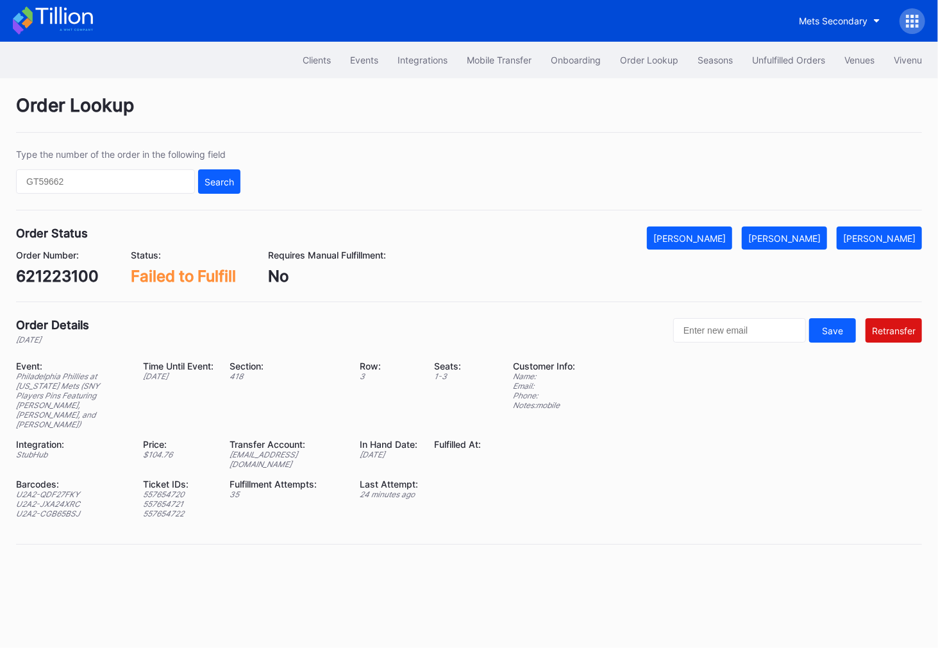
click at [76, 272] on div "621223100" at bounding box center [57, 276] width 83 height 19
copy div "621223100"
click at [269, 450] on div "[EMAIL_ADDRESS][DOMAIN_NAME]" at bounding box center [287, 459] width 114 height 19
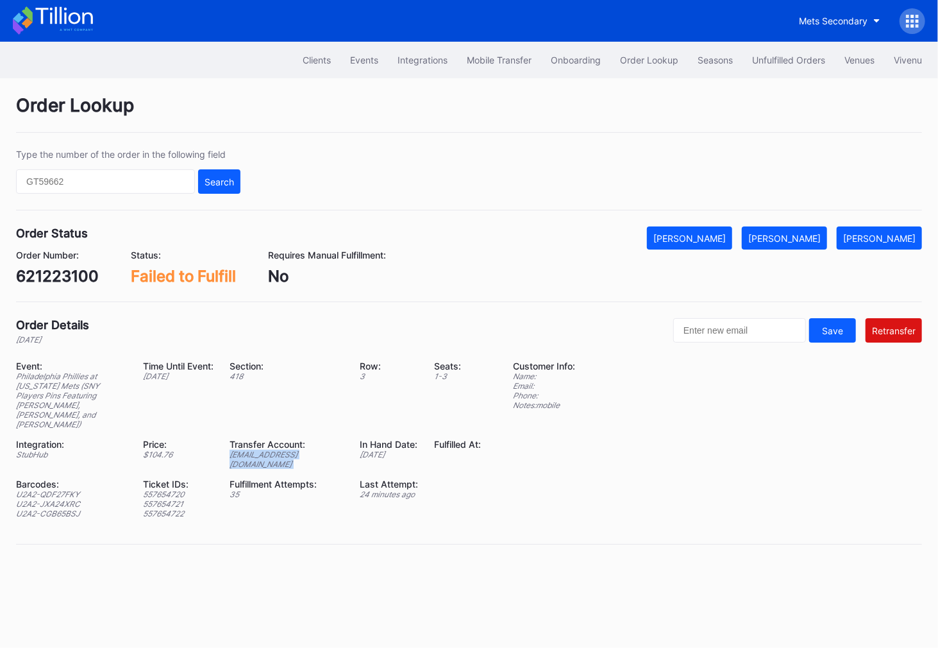
click at [269, 450] on div "[EMAIL_ADDRESS][DOMAIN_NAME]" at bounding box center [287, 459] width 114 height 19
copy div "[EMAIL_ADDRESS][DOMAIN_NAME]"
click at [812, 233] on div "[PERSON_NAME]" at bounding box center [784, 238] width 72 height 11
click at [60, 271] on div "621223100" at bounding box center [57, 276] width 83 height 19
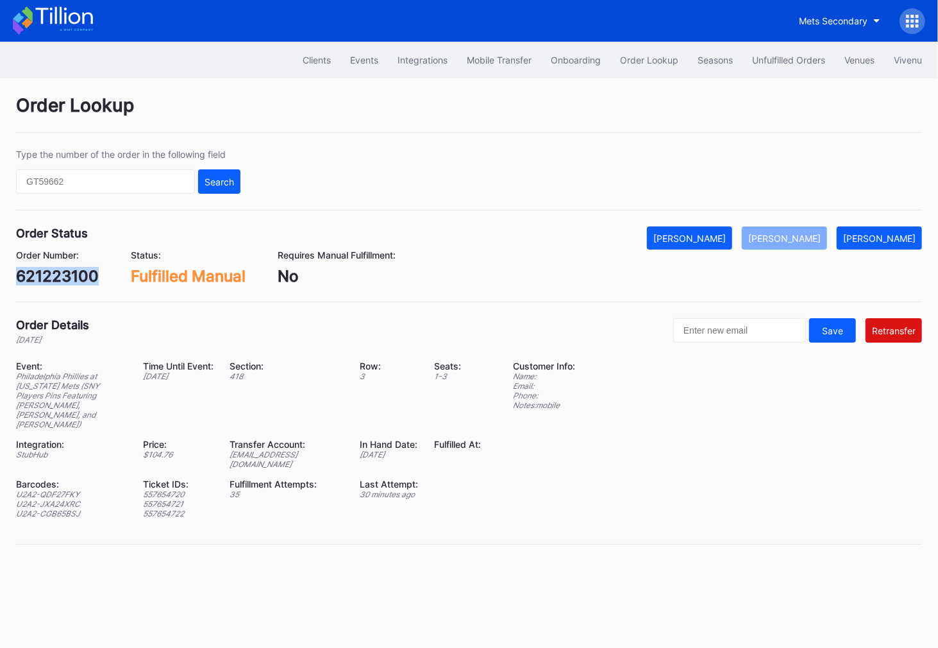
click at [60, 271] on div "621223100" at bounding box center [57, 276] width 83 height 19
copy div "621223100"
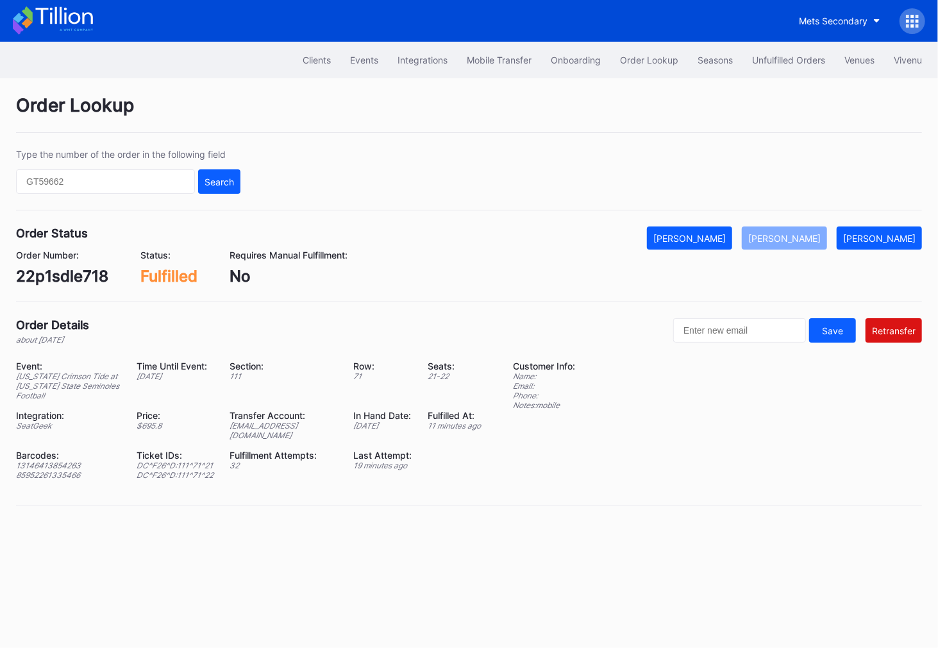
click at [82, 277] on div "22p1sdle718" at bounding box center [62, 276] width 92 height 19
copy div "22p1sdle718"
click at [53, 460] on div "13146413854263" at bounding box center [68, 465] width 105 height 10
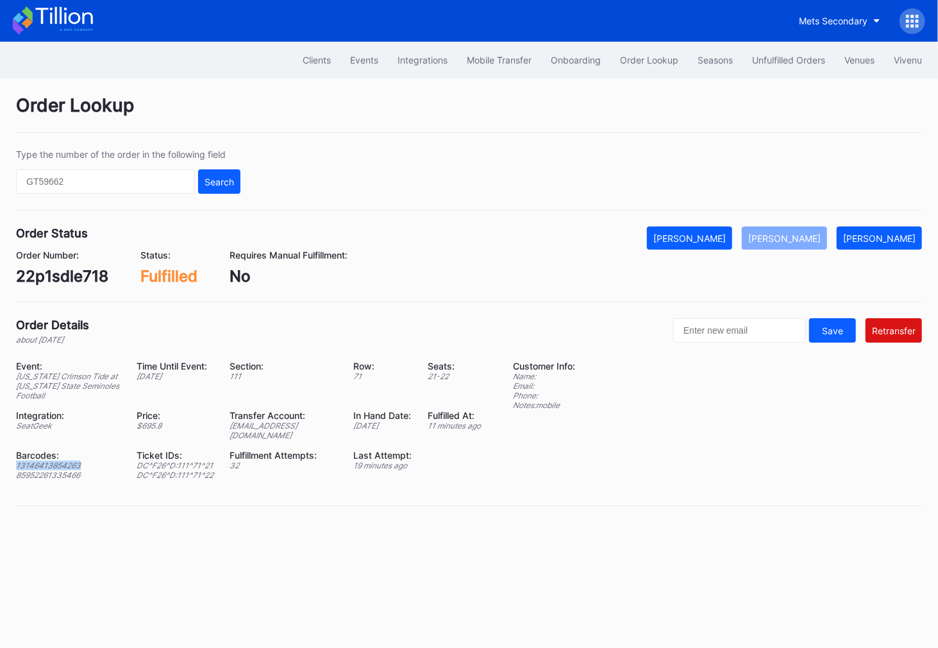
copy div "13146413854263"
click at [58, 470] on div "85952261335466" at bounding box center [68, 475] width 105 height 10
copy div "85952261335466"
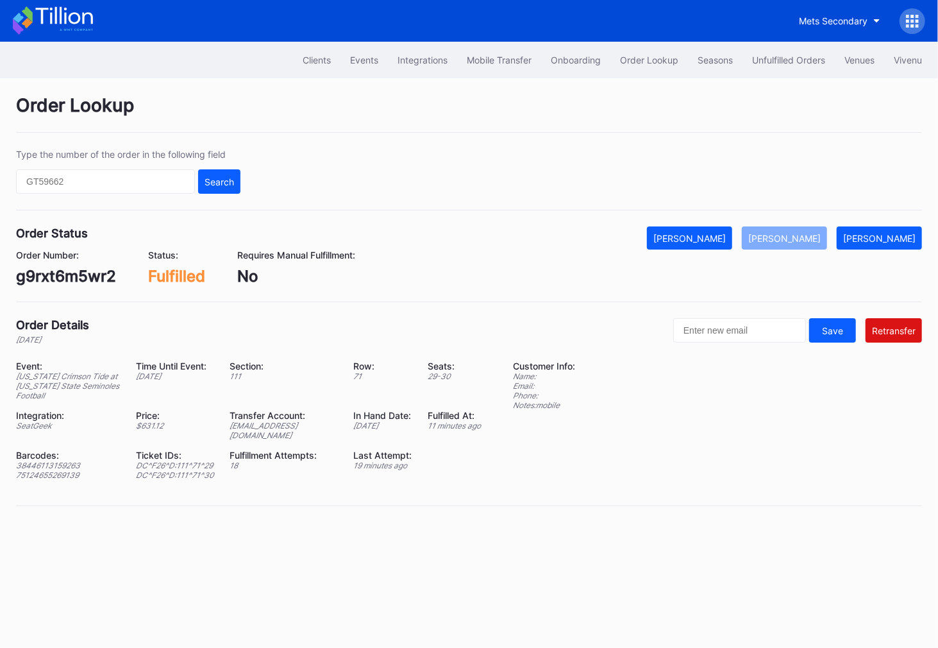
click at [92, 280] on div "g9rxt6m5wr2" at bounding box center [66, 276] width 100 height 19
copy div "g9rxt6m5wr2"
click at [62, 460] on div "38446113159263" at bounding box center [68, 465] width 104 height 10
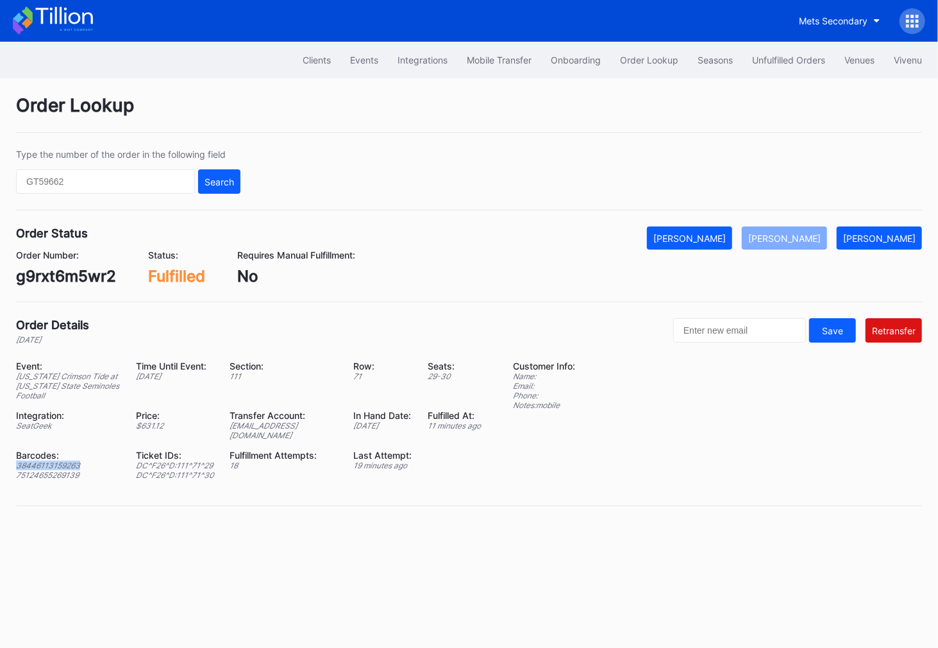
copy div "38446113159263"
click at [71, 470] on div "75124655269139" at bounding box center [68, 475] width 104 height 10
copy div "75124655269139"
click at [62, 274] on div "g9rxt65lo69" at bounding box center [61, 276] width 90 height 19
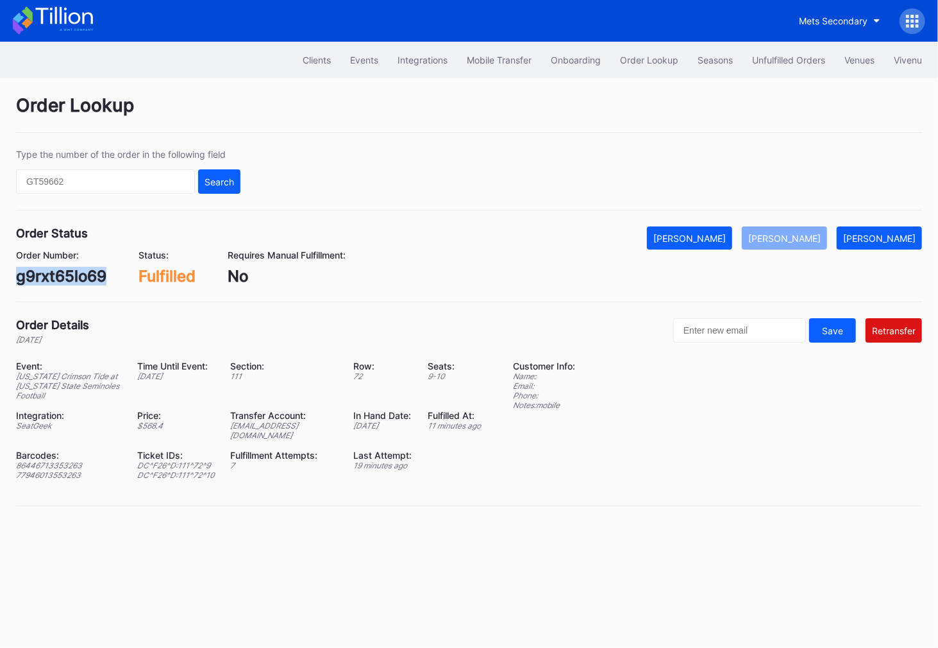
click at [62, 274] on div "g9rxt65lo69" at bounding box center [61, 276] width 90 height 19
copy div "g9rxt65lo69"
click at [48, 460] on div "86446713353263" at bounding box center [68, 465] width 105 height 10
copy div "86446713353263"
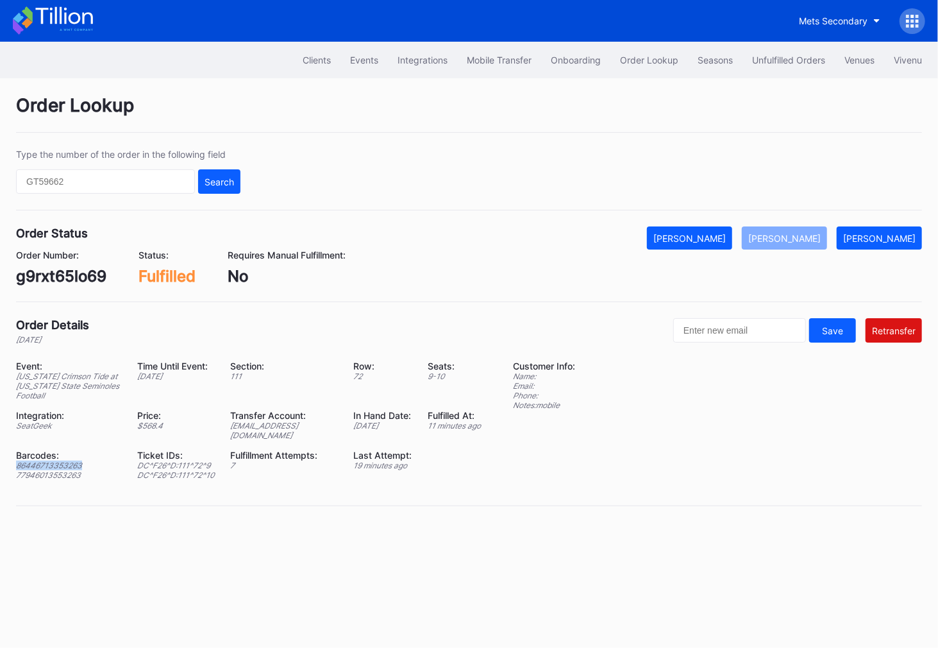
click at [35, 470] on div "77946013553263" at bounding box center [68, 475] width 105 height 10
copy div "77946013553263"
click at [57, 276] on div "wnl6t981m8k" at bounding box center [65, 276] width 99 height 19
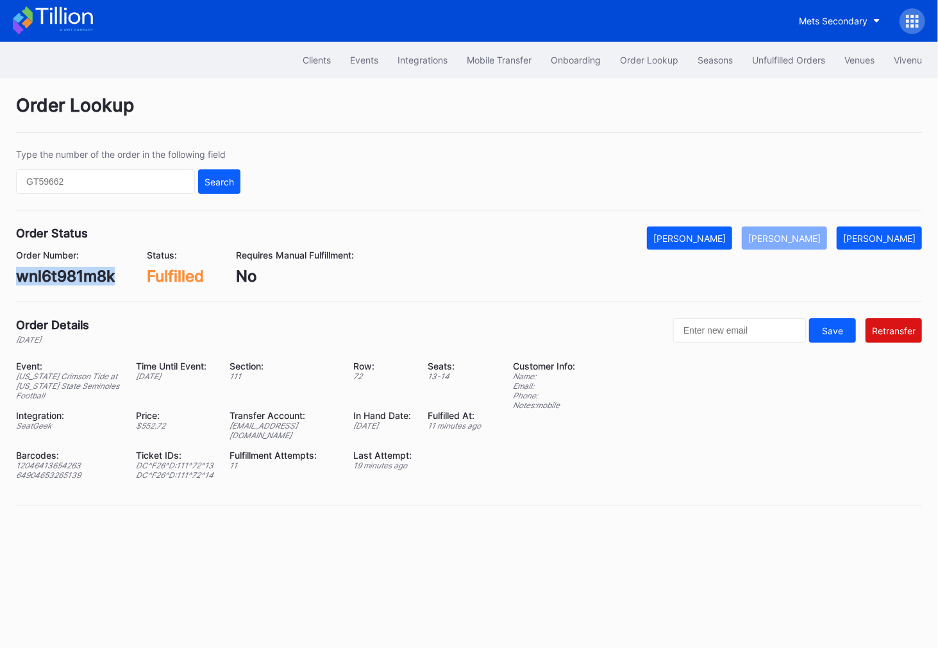
copy div "wnl6t981m8k"
click at [85, 277] on div "m3lxtwmoq1x" at bounding box center [66, 276] width 101 height 19
copy div "m3lxtwmoq1x"
click at [70, 460] on div "49646313751263" at bounding box center [68, 465] width 104 height 10
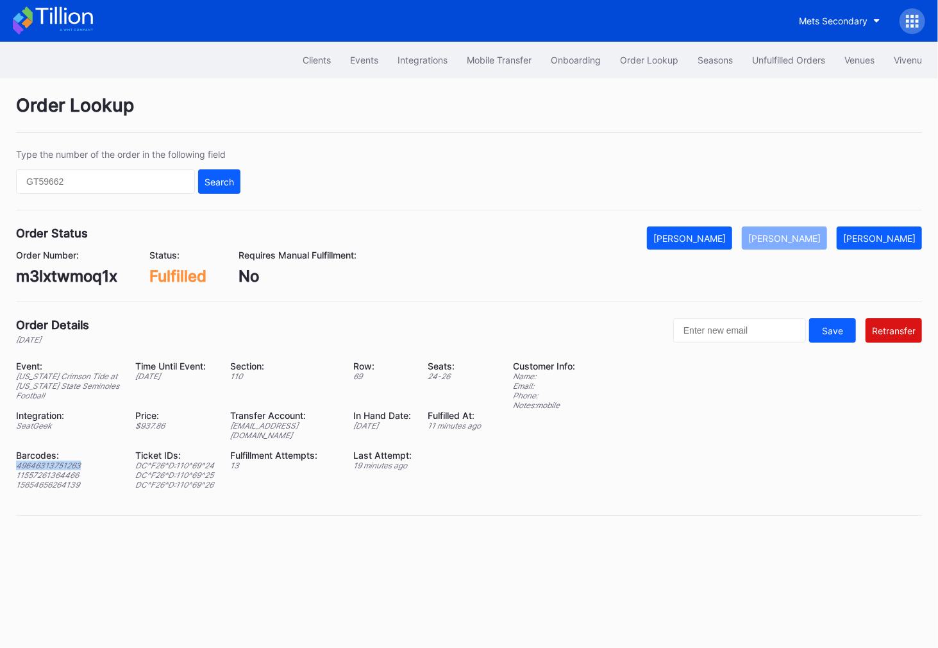
click at [70, 460] on div "49646313751263" at bounding box center [68, 465] width 104 height 10
copy div "49646313751263"
click at [53, 470] on div "11557261364466" at bounding box center [68, 475] width 104 height 10
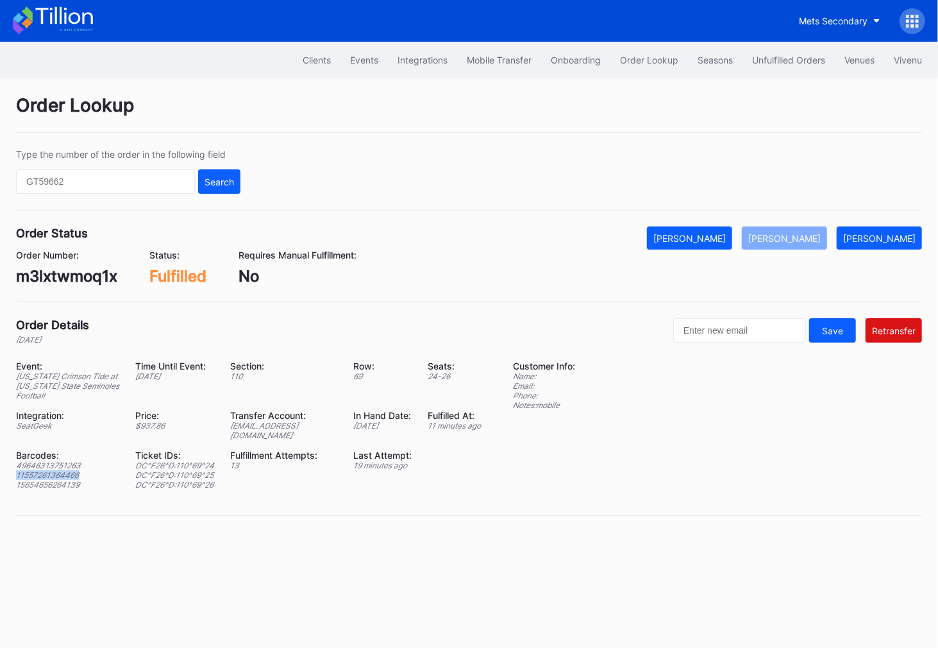
copy div "11557261364466"
click at [41, 480] on div "15654656264139" at bounding box center [68, 485] width 104 height 10
copy div "15654656264139"
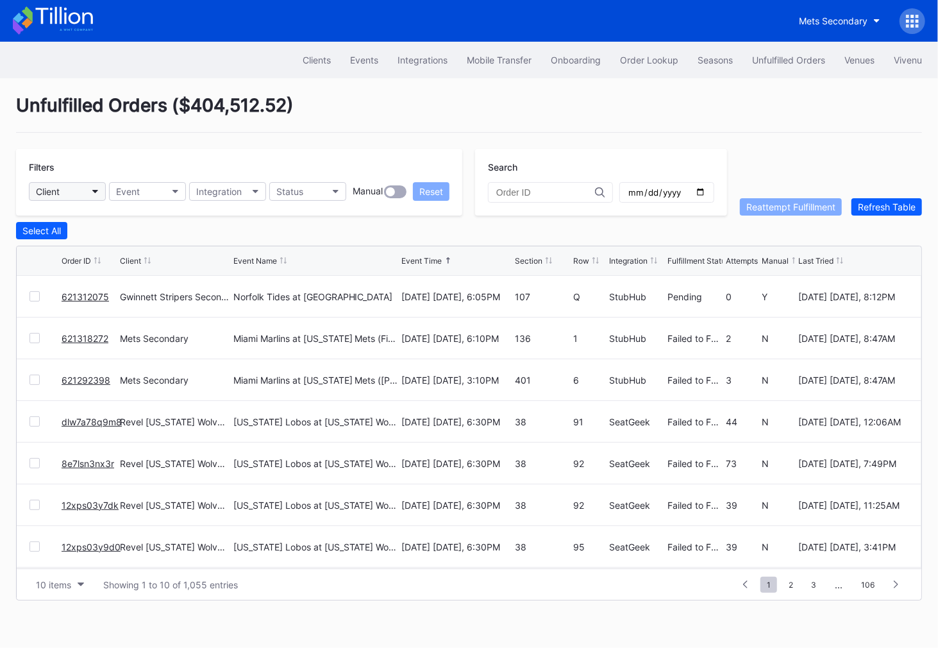
click at [77, 187] on button "Client" at bounding box center [67, 191] width 77 height 19
type input "f"
type input "mich"
click at [187, 240] on div "Revel [US_STATE] Wolverines Football Secondary" at bounding box center [141, 247] width 224 height 24
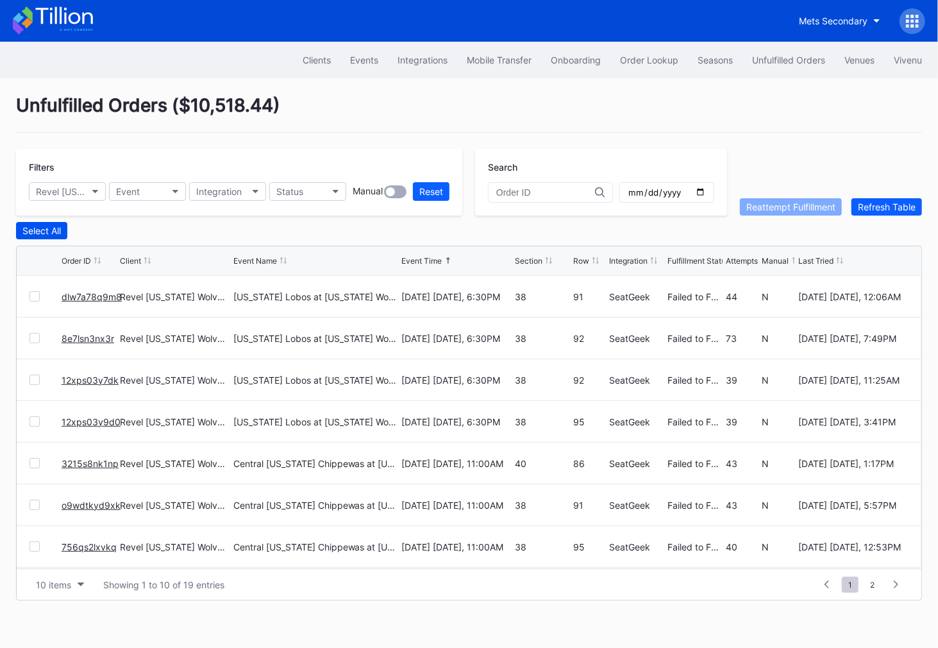
click at [46, 230] on div "Select All" at bounding box center [41, 230] width 38 height 11
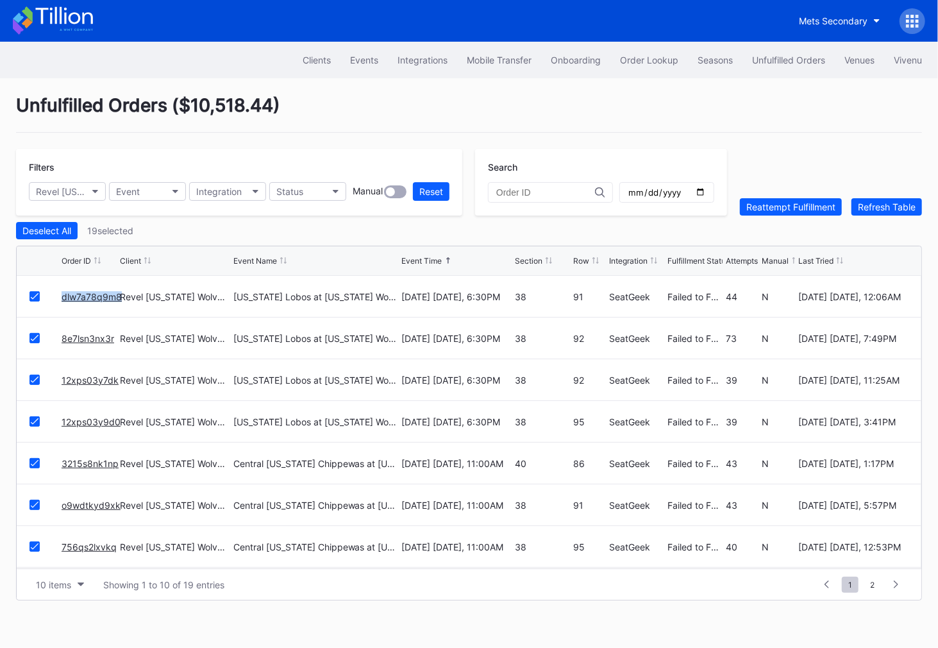
copy link "dlw7a78q9m8"
click at [68, 576] on button "10 items" at bounding box center [59, 584] width 61 height 17
click at [60, 510] on div "50 items" at bounding box center [59, 502] width 61 height 24
click at [53, 232] on div "Deselect All" at bounding box center [46, 230] width 49 height 11
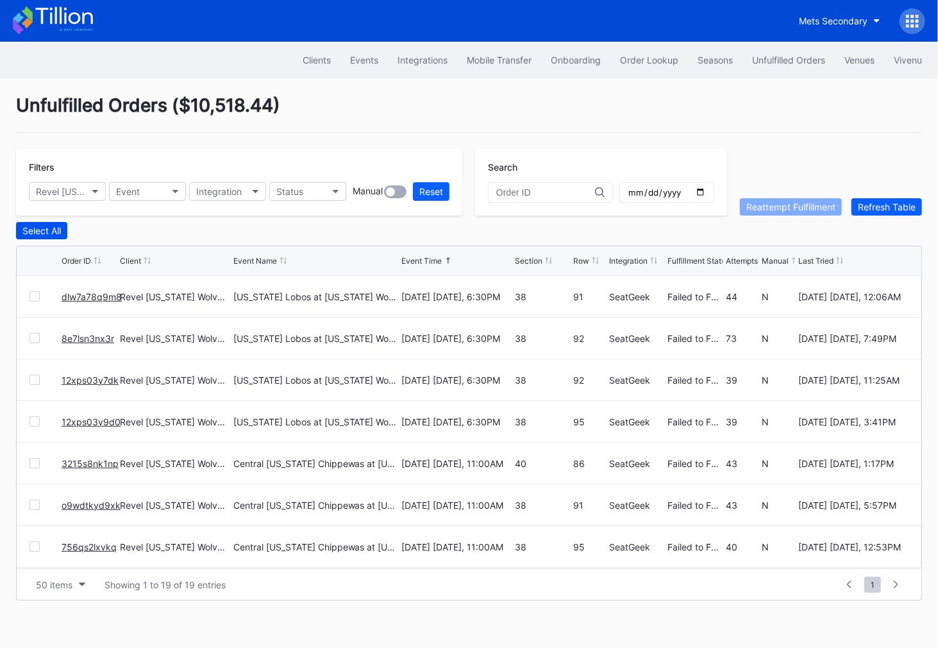
click at [53, 232] on div "Select All" at bounding box center [41, 230] width 38 height 11
click at [754, 203] on div "Reattempt Fulfillment" at bounding box center [790, 206] width 89 height 11
click at [90, 187] on button "Revel [US_STATE] Wolverines Football Secondary" at bounding box center [67, 191] width 77 height 19
click at [353, 62] on div "Events" at bounding box center [364, 60] width 28 height 11
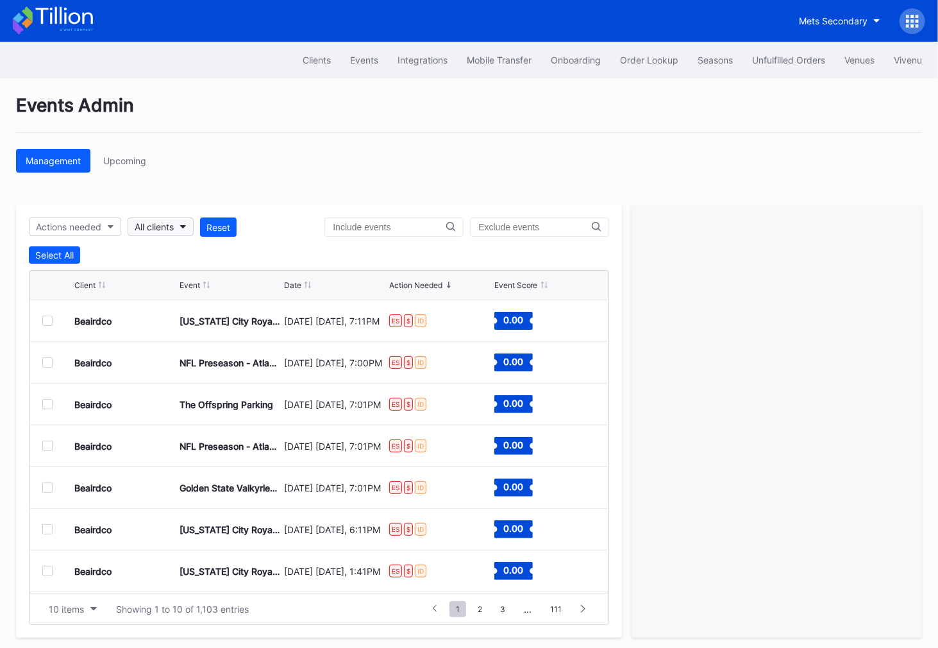
click at [162, 226] on div "All clients" at bounding box center [154, 226] width 39 height 11
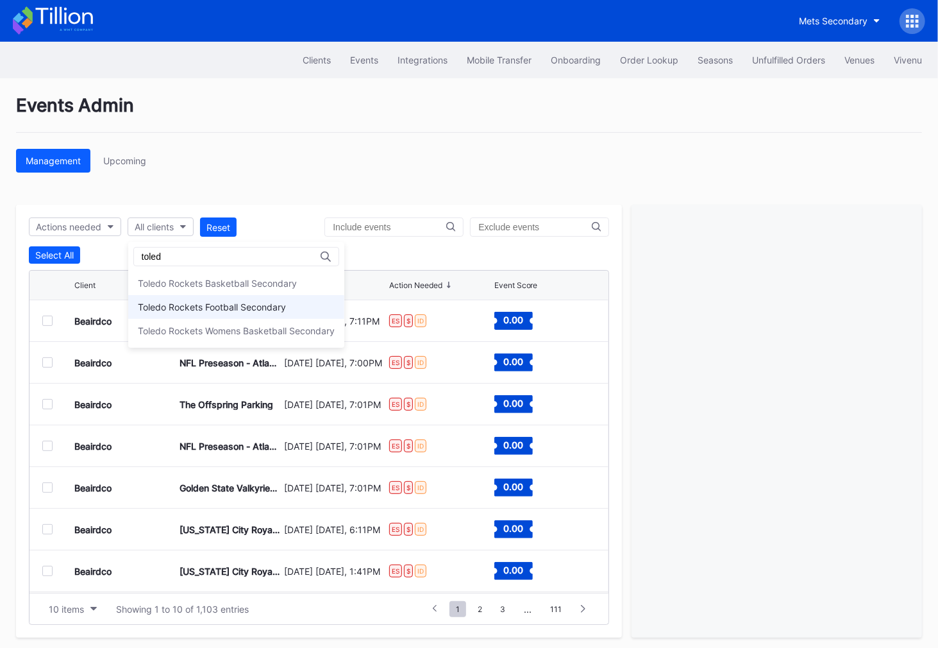
type input "toled"
click at [210, 305] on div "Toledo Rockets Football Secondary" at bounding box center [212, 306] width 148 height 11
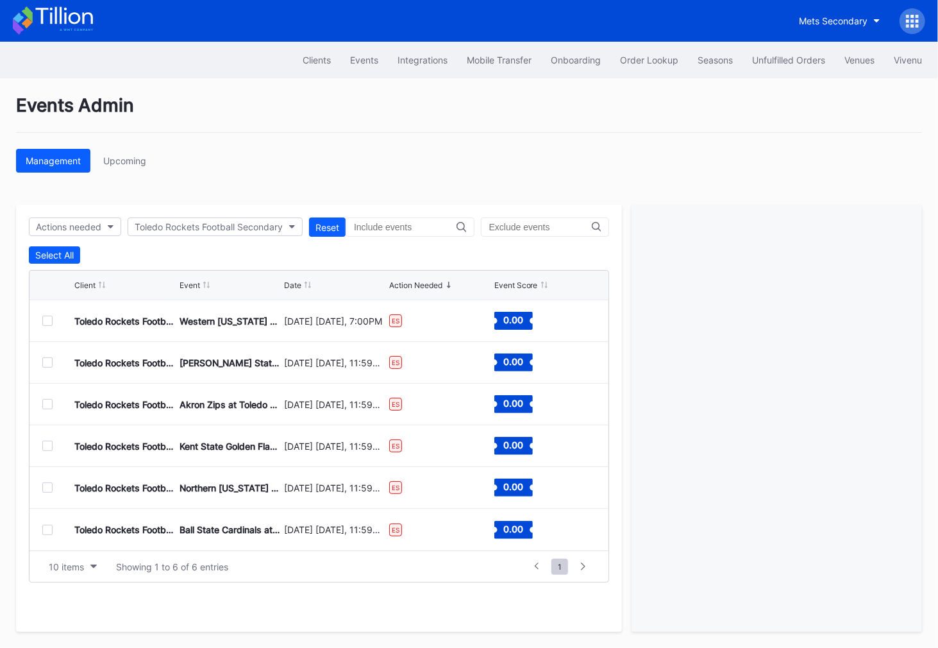
click at [45, 316] on div at bounding box center [47, 321] width 10 height 10
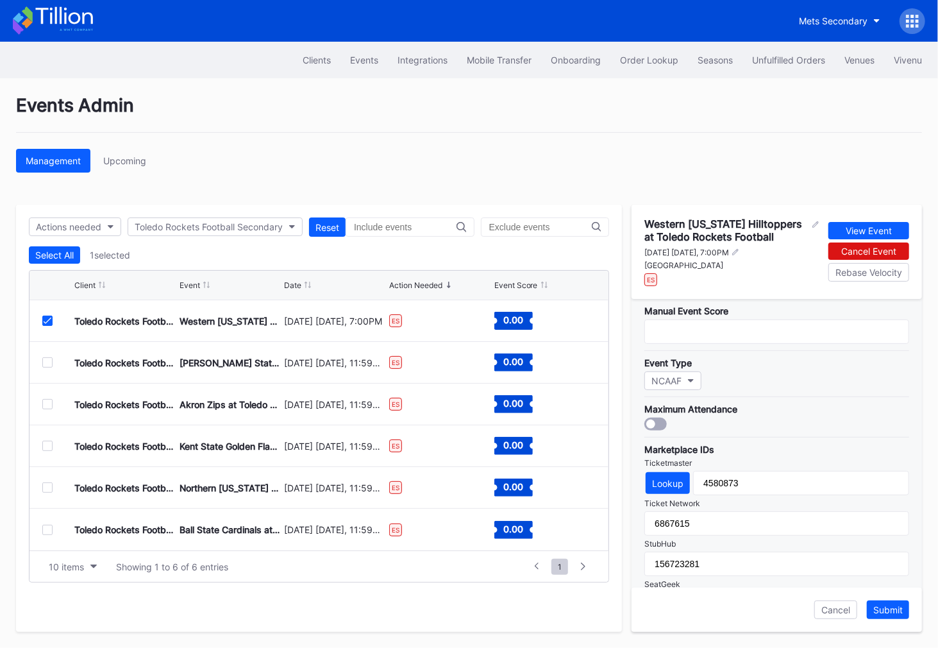
scroll to position [412, 0]
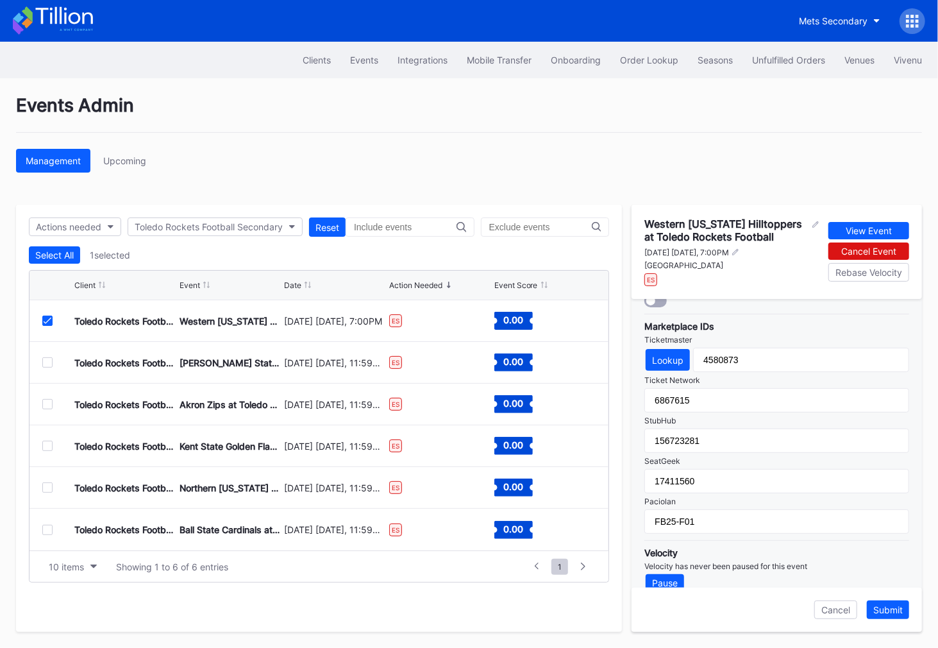
click at [575, 115] on div "Events Admin" at bounding box center [469, 113] width 906 height 38
click at [356, 59] on div "Events" at bounding box center [364, 60] width 28 height 11
click at [315, 59] on div "Clients" at bounding box center [317, 60] width 28 height 11
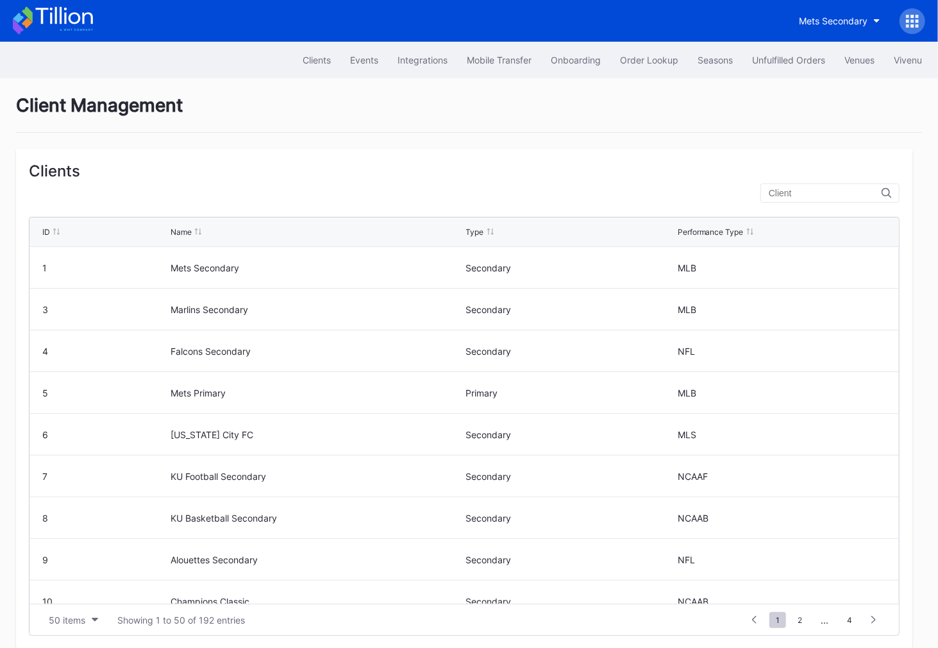
click at [810, 193] on input "text" at bounding box center [825, 193] width 113 height 10
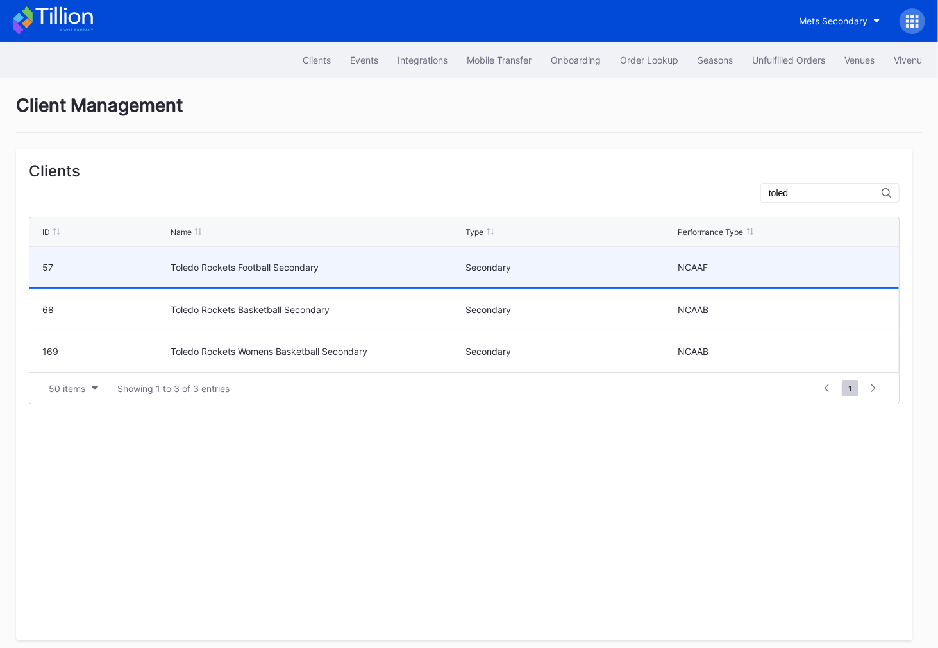
click at [404, 264] on div "Toledo Rockets Football Secondary" at bounding box center [317, 267] width 292 height 11
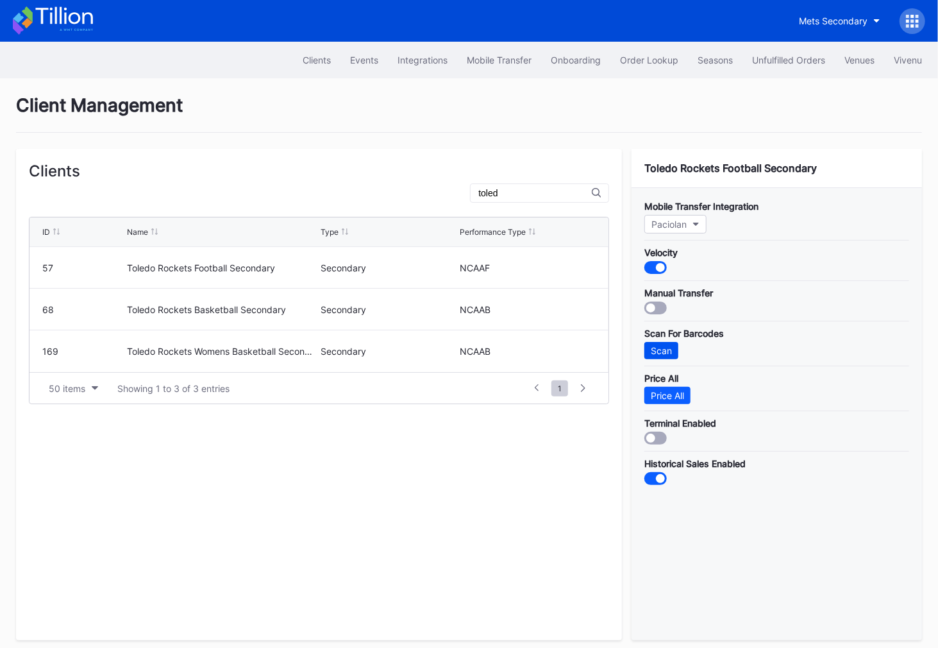
click at [658, 345] on div "Scan" at bounding box center [661, 350] width 21 height 11
click at [521, 193] on input "toled" at bounding box center [534, 193] width 113 height 10
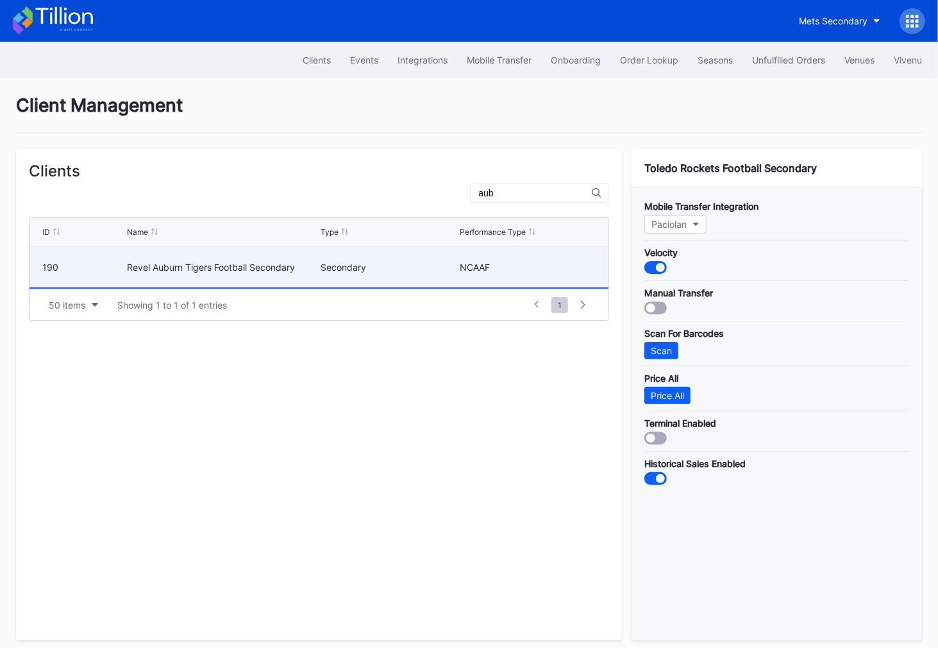
click at [317, 272] on div "Revel Auburn Tigers Football Secondary" at bounding box center [222, 267] width 190 height 40
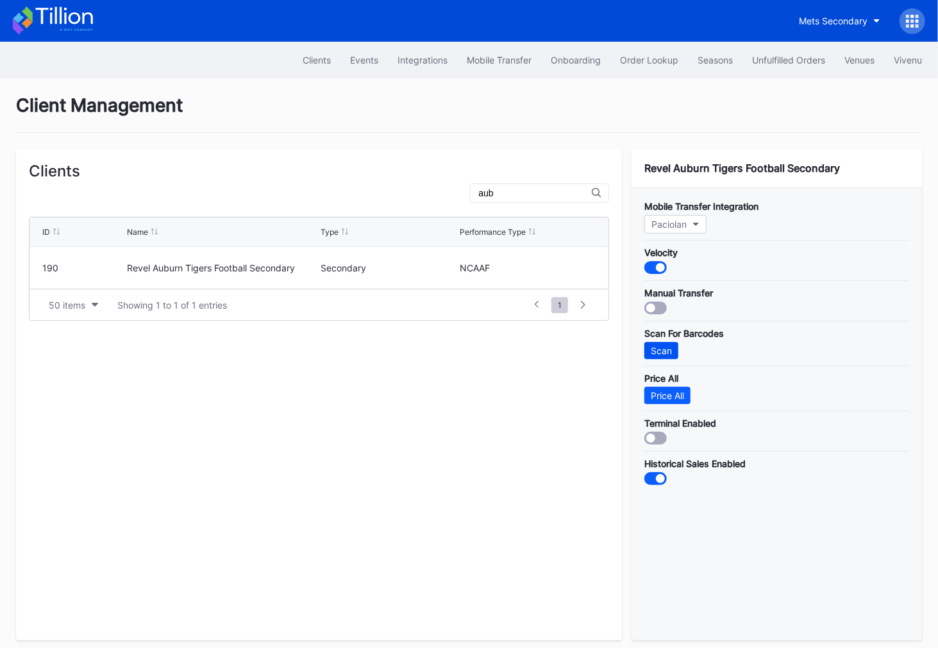
click at [666, 345] on div "Scan" at bounding box center [661, 350] width 21 height 11
click at [519, 196] on input "aub" at bounding box center [534, 193] width 113 height 10
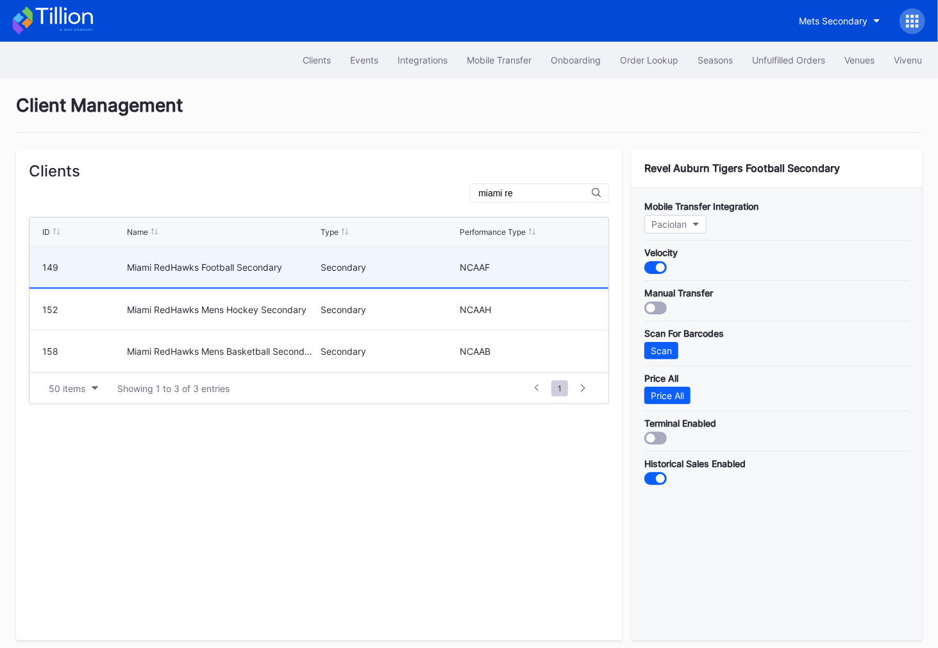
click at [200, 280] on div "Miami RedHawks Football Secondary" at bounding box center [222, 267] width 190 height 40
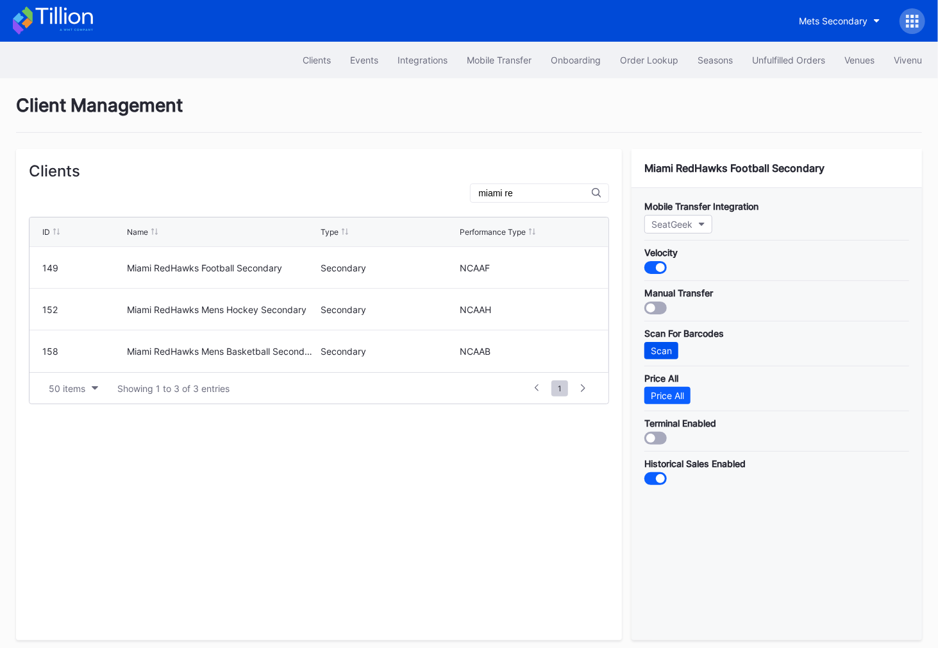
click at [673, 349] on button "Scan" at bounding box center [661, 350] width 34 height 17
click at [550, 183] on div "miami re" at bounding box center [539, 192] width 139 height 19
click at [549, 189] on input "miami re" at bounding box center [534, 193] width 113 height 10
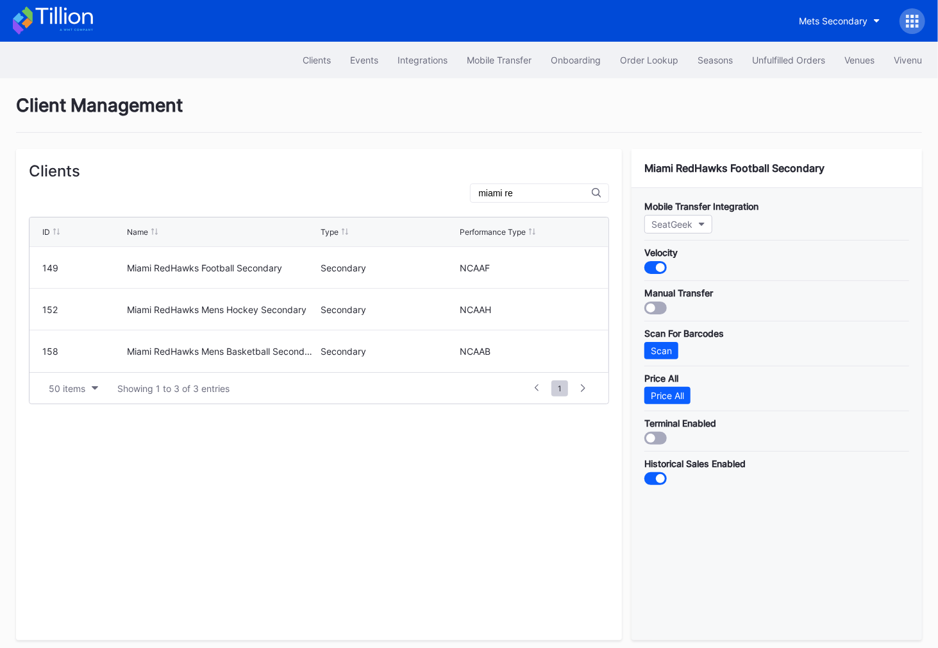
click at [549, 189] on input "miami re" at bounding box center [534, 193] width 113 height 10
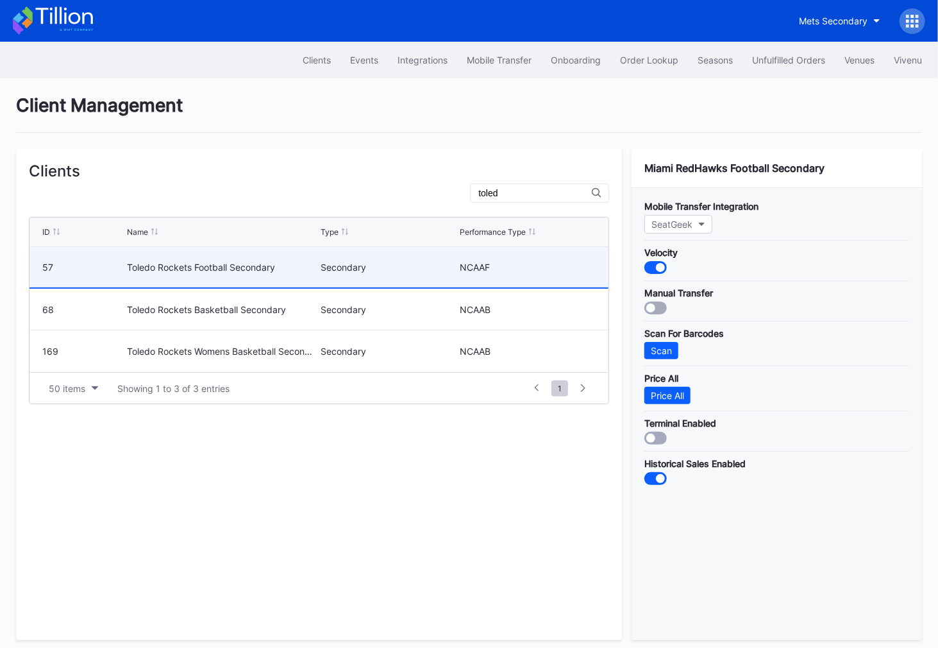
type input "toled"
click at [363, 269] on div "Secondary" at bounding box center [389, 267] width 136 height 11
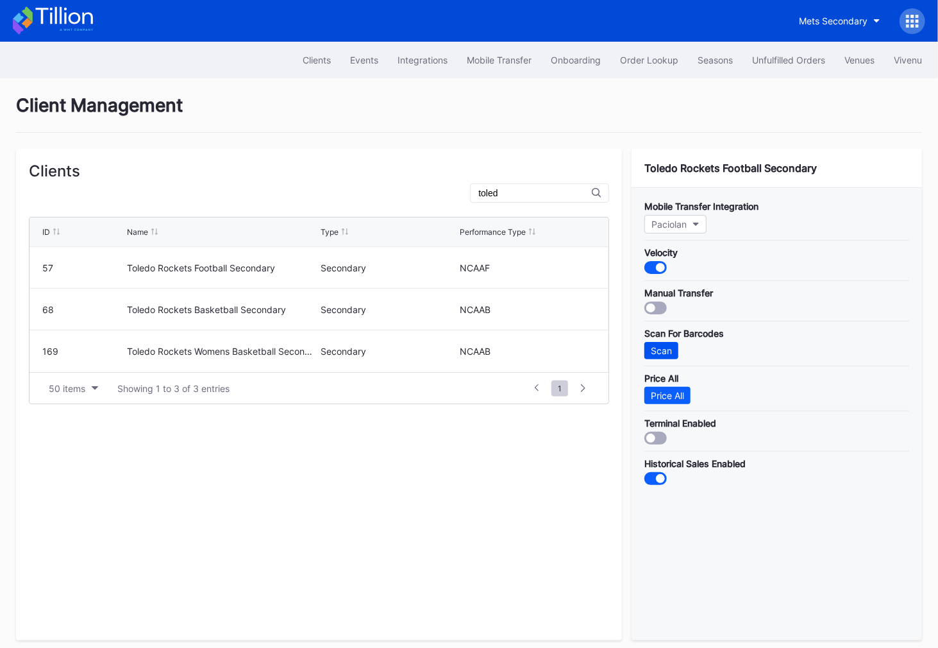
click at [667, 345] on div "Scan" at bounding box center [661, 350] width 21 height 11
click at [353, 62] on div "Events" at bounding box center [364, 60] width 28 height 11
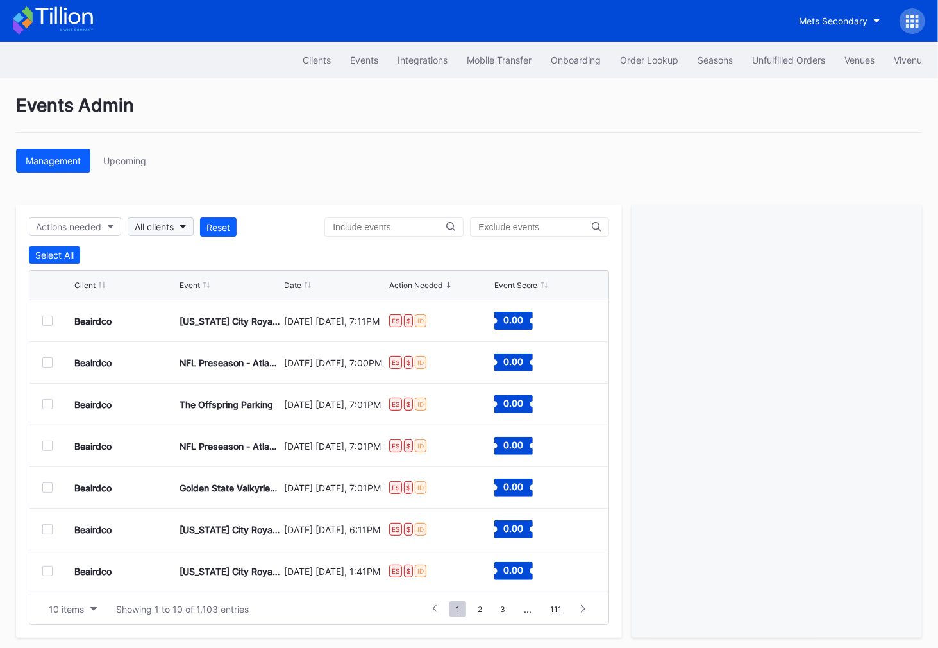
click at [166, 224] on div "All clients" at bounding box center [154, 226] width 39 height 11
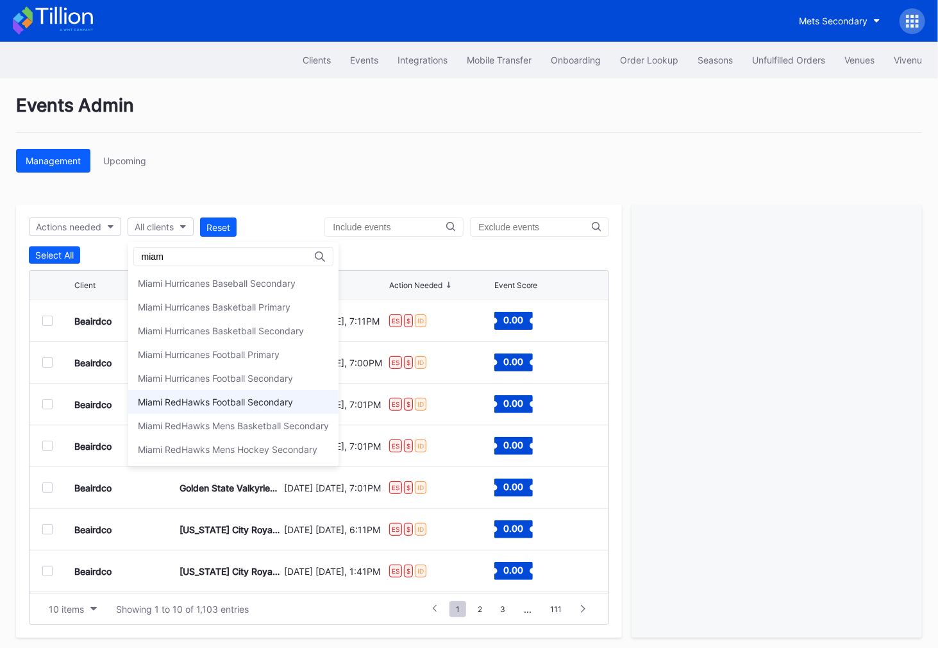
type input "miam"
click at [270, 401] on div "Miami RedHawks Football Secondary" at bounding box center [215, 401] width 155 height 11
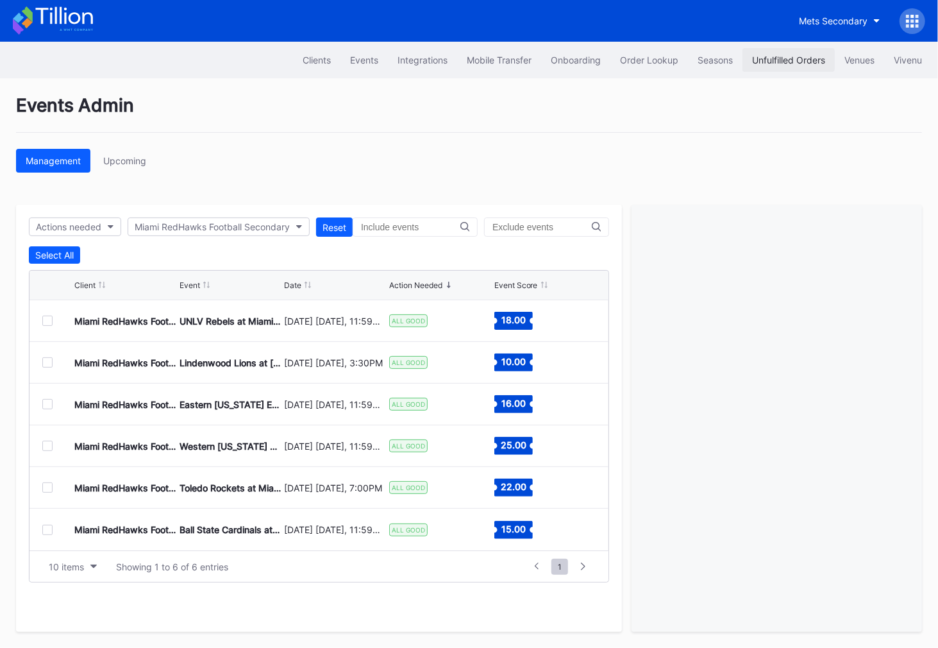
click at [773, 59] on div "Unfulfilled Orders" at bounding box center [788, 60] width 73 height 11
